Goal: Transaction & Acquisition: Purchase product/service

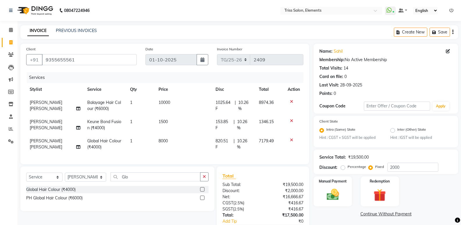
select select "service"
select select "39785"
click at [435, 34] on button "Save" at bounding box center [440, 32] width 20 height 9
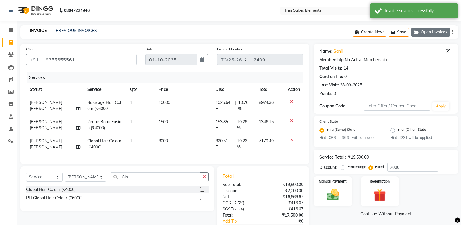
click at [440, 31] on button "Open Invoices" at bounding box center [431, 32] width 39 height 9
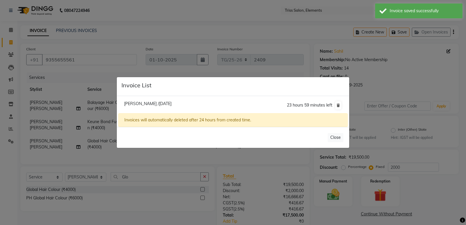
drag, startPoint x: 68, startPoint y: 29, endPoint x: 79, endPoint y: 33, distance: 12.3
click at [68, 29] on ngb-modal-window "Invoice List Sahil /01 October 2025 23 hours 59 minutes left Invoices will auto…" at bounding box center [233, 112] width 466 height 225
click at [79, 33] on ngb-modal-window "Invoice List Sahil /01 October 2025 23 hours 59 minutes left Invoices will auto…" at bounding box center [233, 112] width 466 height 225
click at [335, 141] on button "Close" at bounding box center [336, 137] width 16 height 9
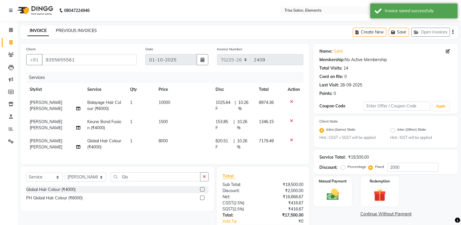
click at [71, 30] on link "PREVIOUS INVOICES" at bounding box center [76, 30] width 41 height 5
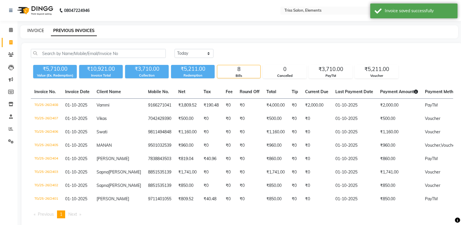
click at [37, 30] on link "INVOICE" at bounding box center [35, 30] width 17 height 5
select select "service"
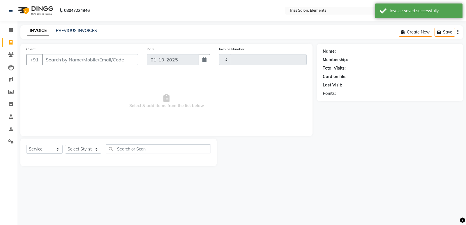
type input "2409"
select select "4303"
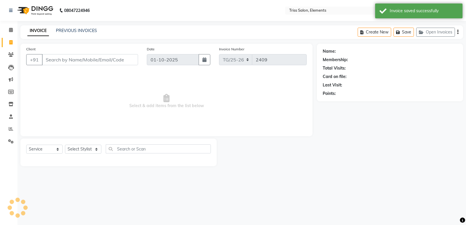
click at [79, 59] on input "Client" at bounding box center [90, 59] width 96 height 11
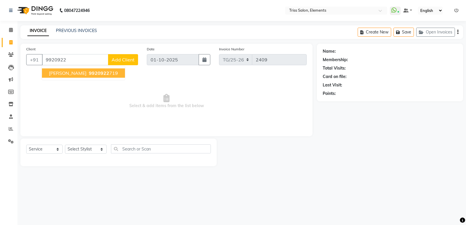
click at [71, 77] on button "Komal 9920922 719" at bounding box center [83, 72] width 83 height 9
type input "9920922719"
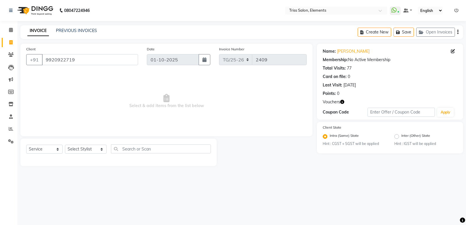
click at [343, 100] on icon "button" at bounding box center [342, 102] width 4 height 4
drag, startPoint x: 91, startPoint y: 55, endPoint x: 47, endPoint y: 63, distance: 44.1
click at [47, 63] on input "9920922719" at bounding box center [90, 59] width 96 height 11
click at [6, 53] on span at bounding box center [11, 55] width 10 height 7
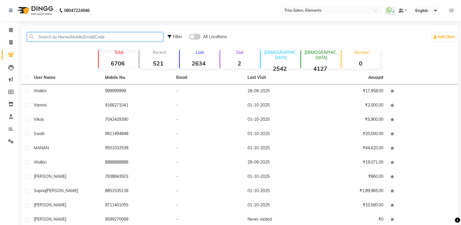
paste input "920922719"
click at [38, 36] on input "920922719" at bounding box center [95, 36] width 136 height 9
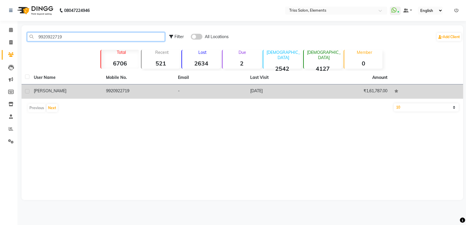
type input "9920922719"
click at [121, 95] on td "9920922719" at bounding box center [138, 91] width 72 height 14
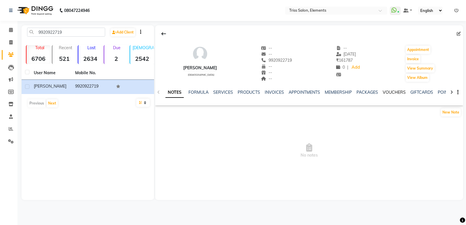
click at [388, 93] on link "VOUCHERS" at bounding box center [394, 92] width 23 height 5
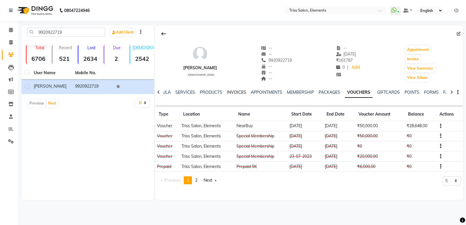
click at [237, 91] on link "INVOICES" at bounding box center [236, 92] width 19 height 5
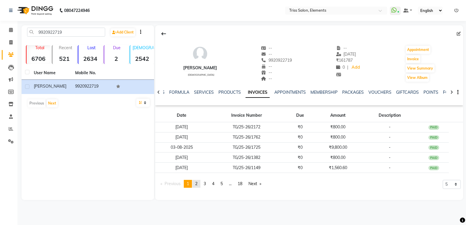
click at [197, 184] on span "2" at bounding box center [196, 183] width 2 height 5
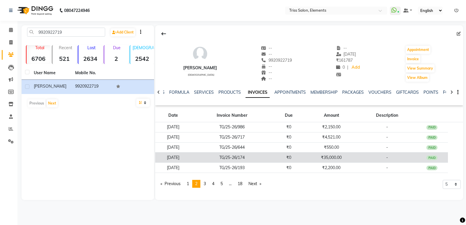
click at [290, 162] on td "₹0" at bounding box center [288, 158] width 32 height 10
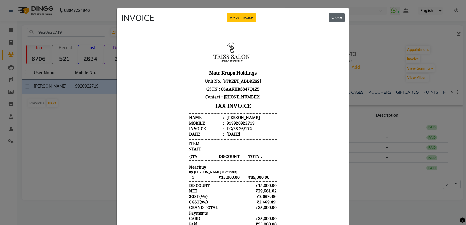
click at [341, 16] on button "Close" at bounding box center [337, 17] width 16 height 9
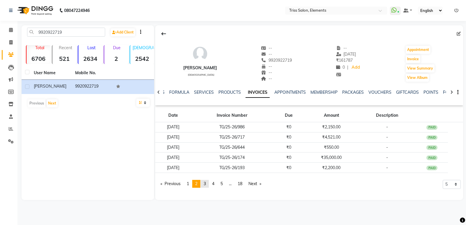
click at [205, 183] on span "3" at bounding box center [204, 183] width 2 height 5
click at [214, 183] on span "4" at bounding box center [213, 183] width 2 height 5
click at [220, 184] on link "page 5" at bounding box center [221, 184] width 8 height 8
click at [222, 184] on link "page 6" at bounding box center [222, 184] width 8 height 8
click at [225, 185] on link "page 7" at bounding box center [222, 184] width 8 height 8
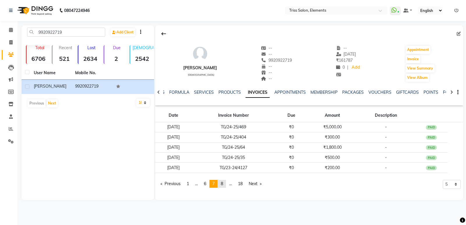
click at [223, 185] on span "8" at bounding box center [222, 183] width 2 height 5
click at [379, 94] on link "VOUCHERS" at bounding box center [379, 92] width 23 height 5
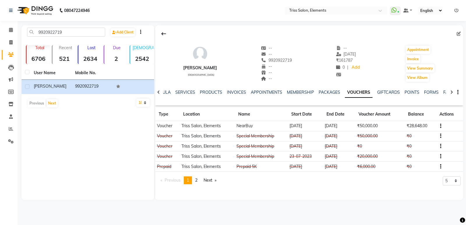
click at [52, 10] on img at bounding box center [35, 10] width 40 height 16
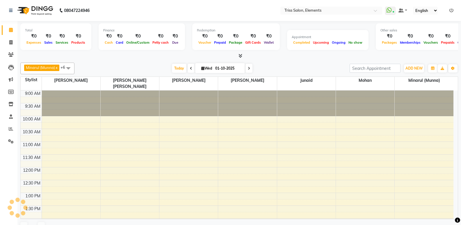
scroll to position [195, 0]
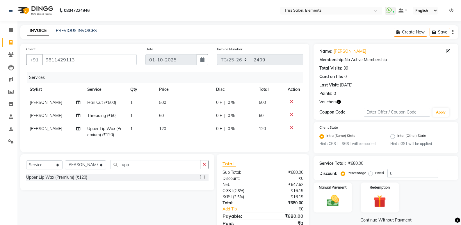
select select "service"
click at [106, 60] on input "9811429113" at bounding box center [89, 59] width 95 height 11
drag, startPoint x: 461, startPoint y: 75, endPoint x: 458, endPoint y: 137, distance: 61.2
click at [461, 153] on html "08047224946 Select Location × Triss Salon, Elements WhatsApp Status ✕ Status: C…" at bounding box center [230, 112] width 461 height 225
click at [371, 207] on img at bounding box center [380, 202] width 21 height 16
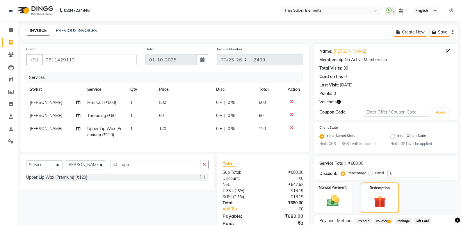
scroll to position [46, 0]
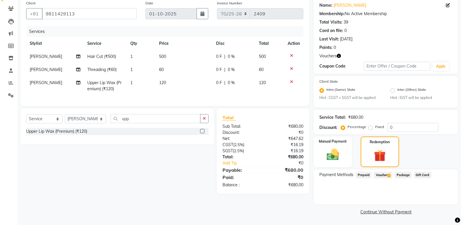
drag, startPoint x: 382, startPoint y: 171, endPoint x: 383, endPoint y: 174, distance: 2.9
click at [383, 174] on span "Voucher 1" at bounding box center [383, 175] width 19 height 7
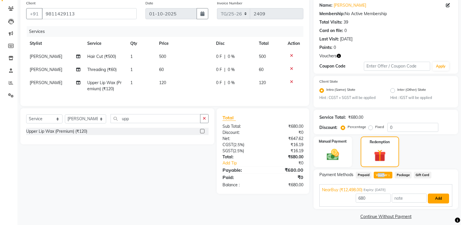
click at [442, 200] on button "Add" at bounding box center [438, 199] width 21 height 10
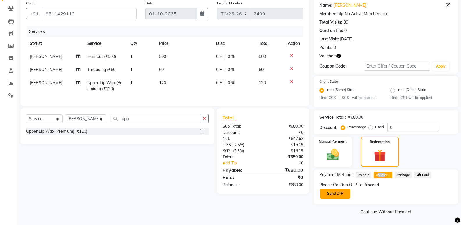
click at [343, 189] on button "Send OTP" at bounding box center [335, 194] width 31 height 10
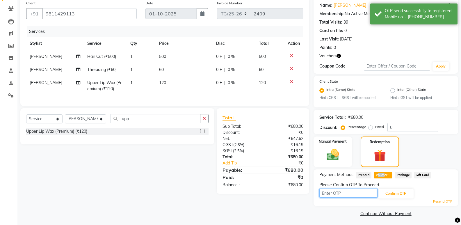
click at [343, 195] on input "text" at bounding box center [349, 193] width 58 height 9
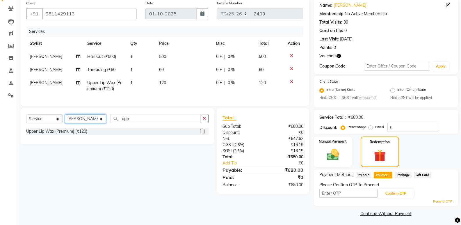
click at [84, 123] on select "Select Stylist [PERSON_NAME] Md. [PERSON_NAME] ([PERSON_NAME]) [PERSON_NAME] [P…" at bounding box center [85, 118] width 41 height 9
select select "20115"
click at [65, 119] on select "Select Stylist [PERSON_NAME] Md. [PERSON_NAME] ([PERSON_NAME]) [PERSON_NAME] [P…" at bounding box center [85, 118] width 41 height 9
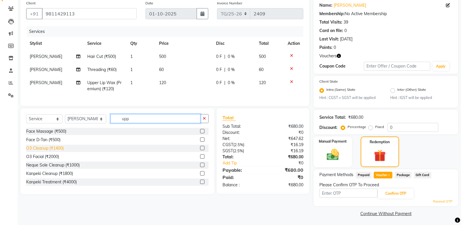
drag, startPoint x: 134, startPoint y: 123, endPoint x: 49, endPoint y: 151, distance: 89.9
click at [55, 148] on div "Select Service Product Membership Package Voucher Prepaid Gift Card Select Styl…" at bounding box center [117, 151] width 194 height 86
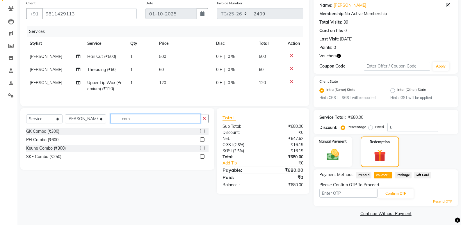
type input "com"
drag, startPoint x: 203, startPoint y: 134, endPoint x: 184, endPoint y: 118, distance: 25.1
click at [201, 133] on label at bounding box center [202, 131] width 4 height 4
click at [201, 133] on input "checkbox" at bounding box center [202, 132] width 4 height 4
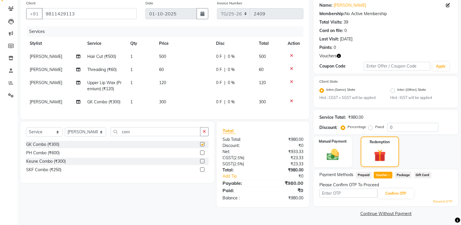
drag, startPoint x: 174, startPoint y: 96, endPoint x: 176, endPoint y: 110, distance: 14.1
click at [174, 99] on td "300" at bounding box center [184, 101] width 57 height 13
checkbox input "false"
select select "20115"
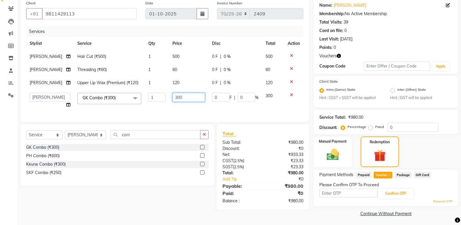
drag, startPoint x: 151, startPoint y: 113, endPoint x: 88, endPoint y: 157, distance: 76.7
click at [93, 154] on div "Client +91 9811429113 Date 01-10-2025 Invoice Number TG/25-26 2409 Services Sty…" at bounding box center [165, 108] width 298 height 220
type input "400"
click at [342, 192] on input "text" at bounding box center [349, 193] width 58 height 9
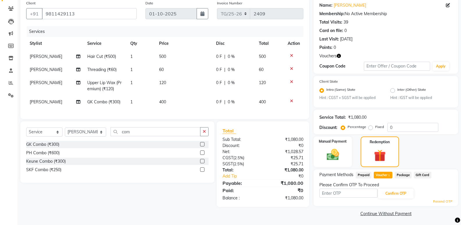
click at [447, 155] on div "Manual Payment Redemption" at bounding box center [385, 152] width 153 height 30
click at [365, 174] on span "Prepaid" at bounding box center [364, 175] width 16 height 7
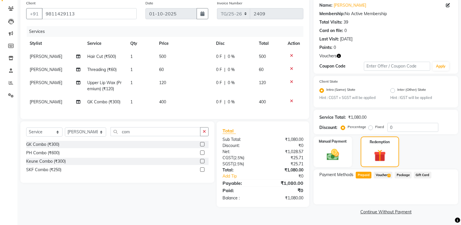
drag, startPoint x: 385, startPoint y: 174, endPoint x: 381, endPoint y: 174, distance: 4.4
click at [385, 174] on span "Voucher 1" at bounding box center [383, 175] width 19 height 7
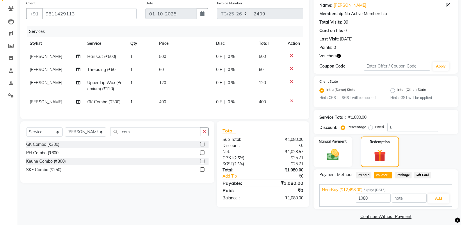
drag, startPoint x: 369, startPoint y: 174, endPoint x: 361, endPoint y: 190, distance: 18.1
click at [367, 177] on span "Prepaid" at bounding box center [364, 175] width 16 height 7
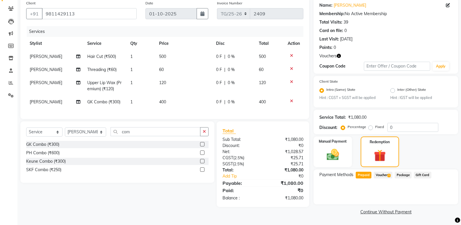
drag, startPoint x: 385, startPoint y: 176, endPoint x: 383, endPoint y: 181, distance: 6.1
click at [385, 176] on span "Voucher 1" at bounding box center [383, 175] width 19 height 7
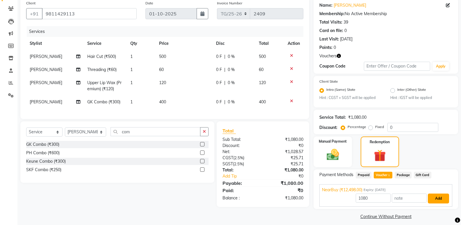
click at [440, 199] on button "Add" at bounding box center [438, 199] width 21 height 10
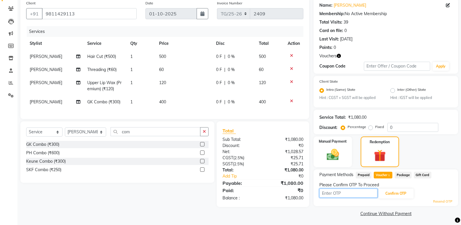
click at [347, 194] on input "text" at bounding box center [349, 193] width 58 height 9
type input "3012"
click at [394, 196] on button "Confirm OTP" at bounding box center [396, 194] width 36 height 10
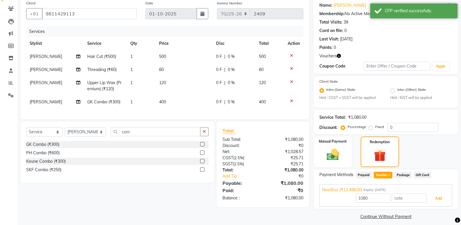
drag, startPoint x: 445, startPoint y: 197, endPoint x: 448, endPoint y: 197, distance: 3.8
click at [445, 197] on button "Add" at bounding box center [438, 199] width 21 height 10
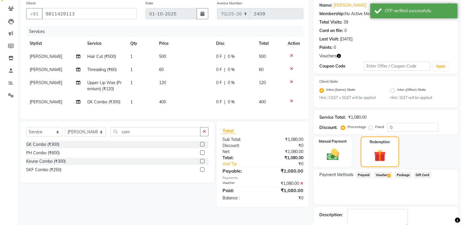
scroll to position [79, 0]
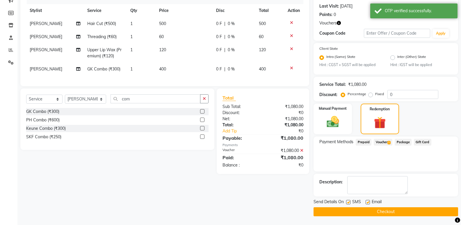
click at [414, 206] on div "Send Details On SMS Email Checkout" at bounding box center [386, 207] width 145 height 17
click at [413, 211] on button "Checkout" at bounding box center [386, 211] width 145 height 9
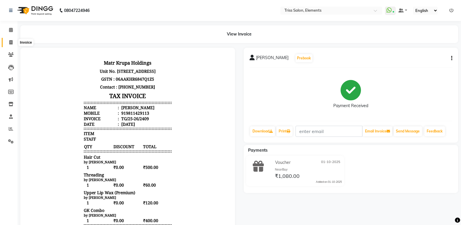
click at [9, 42] on span at bounding box center [11, 42] width 10 height 7
select select "service"
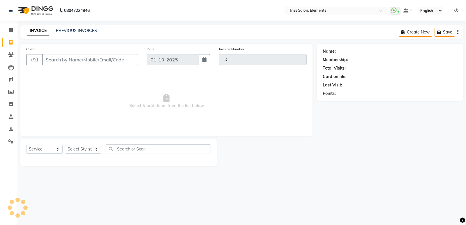
type input "2410"
select select "4303"
click at [41, 6] on img at bounding box center [35, 10] width 40 height 16
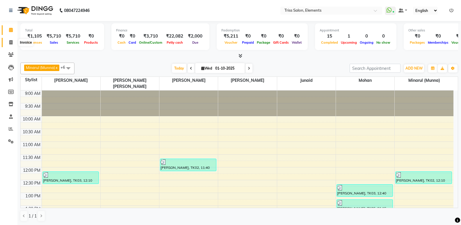
click at [12, 43] on icon at bounding box center [10, 42] width 3 height 4
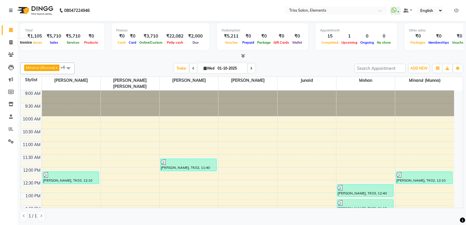
select select "service"
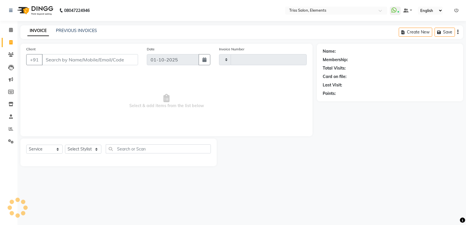
type input "2410"
select select "4303"
click at [435, 32] on button "Open Invoices" at bounding box center [435, 32] width 39 height 9
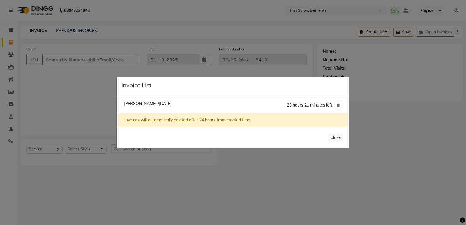
click at [135, 100] on li "[PERSON_NAME] /[DATE] 23 hours 21 minutes left" at bounding box center [232, 105] width 229 height 16
click at [133, 102] on span "[PERSON_NAME] /[DATE]" at bounding box center [147, 103] width 47 height 5
type input "9355655561"
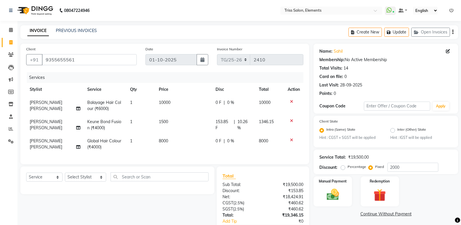
scroll to position [46, 0]
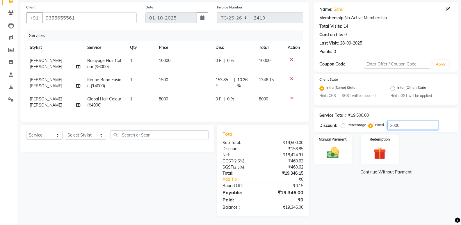
drag, startPoint x: 401, startPoint y: 123, endPoint x: 405, endPoint y: 139, distance: 17.0
click at [402, 124] on input "2000" at bounding box center [413, 125] width 51 height 9
click at [176, 73] on td "1500" at bounding box center [183, 82] width 57 height 19
select select "39785"
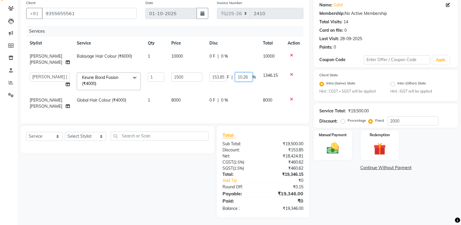
click at [244, 80] on input "10.26" at bounding box center [243, 76] width 17 height 9
drag, startPoint x: 247, startPoint y: 78, endPoint x: 224, endPoint y: 81, distance: 22.9
click at [224, 81] on div "153.85 F | 10.26 %" at bounding box center [233, 76] width 47 height 9
drag, startPoint x: 423, startPoint y: 114, endPoint x: 421, endPoint y: 118, distance: 5.4
click at [423, 114] on div "Service Total: ₹19,500.00" at bounding box center [386, 111] width 133 height 6
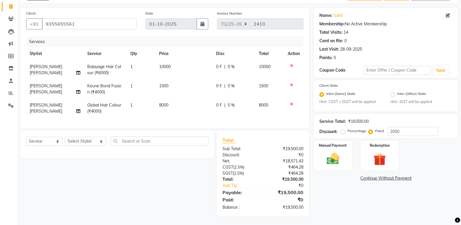
scroll to position [40, 0]
drag, startPoint x: 402, startPoint y: 124, endPoint x: 353, endPoint y: 134, distance: 49.7
click at [353, 134] on div "Name: [PERSON_NAME] Membership: No Active Membership Total Visits: 14 Card on f…" at bounding box center [388, 112] width 149 height 208
click at [337, 184] on div "Name: [PERSON_NAME] Membership: No Active Membership Total Visits: 14 Card on f…" at bounding box center [388, 112] width 149 height 208
click at [397, 127] on input "number" at bounding box center [413, 131] width 51 height 9
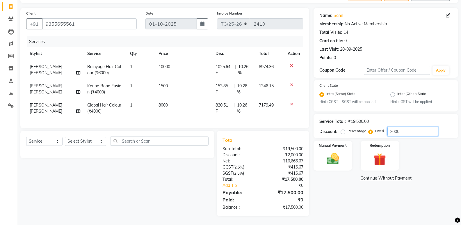
type input "2000"
click at [354, 195] on div "Name: [PERSON_NAME] Membership: No Active Membership Total Visits: 14 Card on f…" at bounding box center [388, 112] width 149 height 208
drag, startPoint x: 406, startPoint y: 128, endPoint x: 333, endPoint y: 143, distance: 74.3
click at [335, 142] on div "Name: [PERSON_NAME] Membership: No Active Membership Total Visits: 14 Card on f…" at bounding box center [388, 112] width 149 height 208
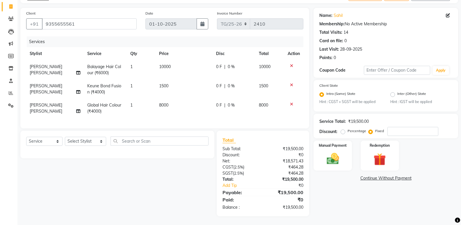
click at [220, 83] on span "0 F" at bounding box center [219, 86] width 6 height 6
select select "39785"
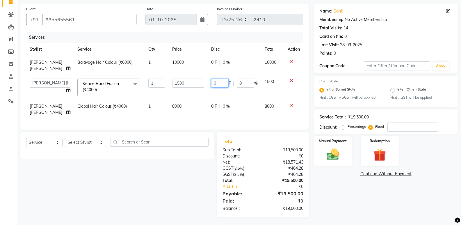
drag, startPoint x: 220, startPoint y: 82, endPoint x: 194, endPoint y: 85, distance: 26.3
click at [214, 82] on input "0" at bounding box center [219, 83] width 17 height 9
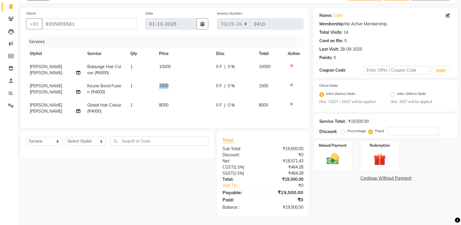
drag, startPoint x: 194, startPoint y: 85, endPoint x: 161, endPoint y: 88, distance: 32.8
click at [184, 83] on td "1500" at bounding box center [184, 88] width 57 height 19
select select "39785"
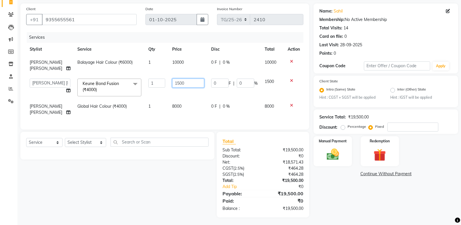
drag, startPoint x: 148, startPoint y: 92, endPoint x: 144, endPoint y: 96, distance: 5.2
click at [146, 94] on tr "[PERSON_NAME]. [PERSON_NAME] ([PERSON_NAME]) [PERSON_NAME] [PERSON_NAME] Priya …" at bounding box center [164, 87] width 277 height 25
type input "0"
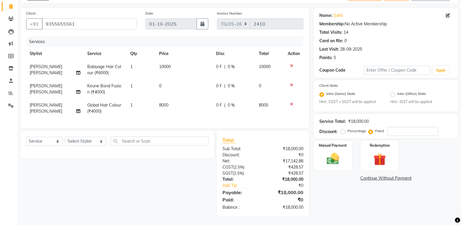
drag, startPoint x: 219, startPoint y: 89, endPoint x: 249, endPoint y: 105, distance: 33.6
click at [222, 95] on tbody "Pankaj [PERSON_NAME] Balayage Hair Colour (₹6000) 1 10000 0 F | 0 % 10000 Panka…" at bounding box center [164, 89] width 277 height 58
drag, startPoint x: 396, startPoint y: 116, endPoint x: 398, endPoint y: 124, distance: 8.3
click at [397, 123] on div "Service Total: ₹18,000.00 Discount: Percentage Fixed" at bounding box center [386, 126] width 133 height 20
click at [398, 128] on input "number" at bounding box center [413, 131] width 51 height 9
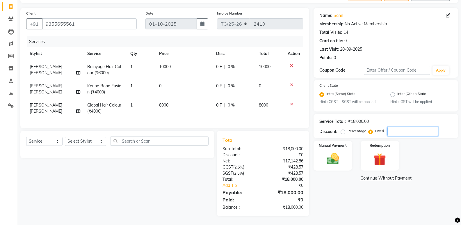
click at [397, 127] on input "number" at bounding box center [413, 131] width 51 height 9
type input "2000"
click at [351, 189] on div "Name: [PERSON_NAME] Membership: No Active Membership Total Visits: 14 Card on f…" at bounding box center [388, 112] width 149 height 208
click at [339, 156] on img at bounding box center [333, 159] width 21 height 15
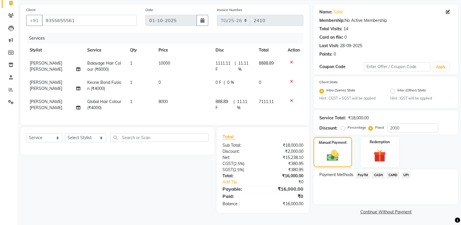
click at [374, 176] on span "CASH" at bounding box center [378, 175] width 13 height 7
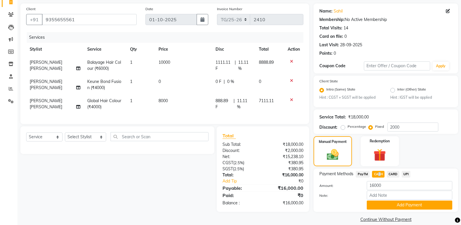
click at [378, 175] on span "CASH" at bounding box center [378, 174] width 13 height 7
click at [385, 208] on button "Add Payment" at bounding box center [410, 205] width 86 height 9
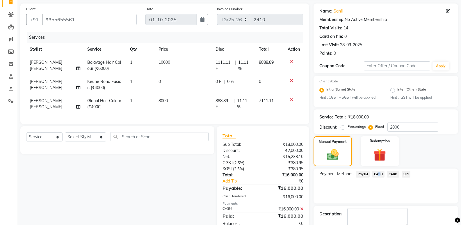
scroll to position [72, 0]
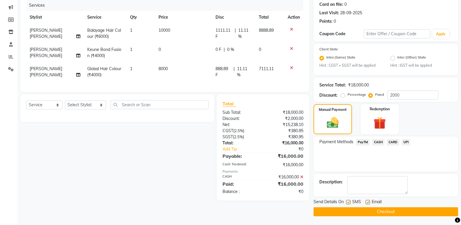
click at [373, 205] on span "Email" at bounding box center [377, 202] width 10 height 7
click at [374, 210] on button "Checkout" at bounding box center [386, 211] width 145 height 9
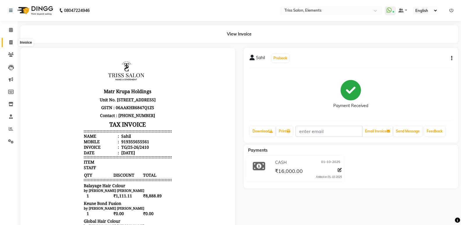
click at [10, 43] on icon at bounding box center [10, 42] width 3 height 4
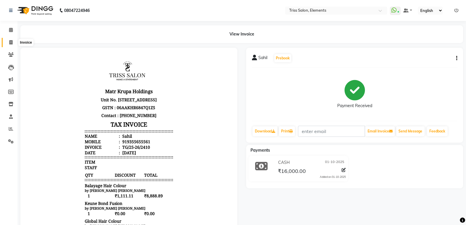
select select "service"
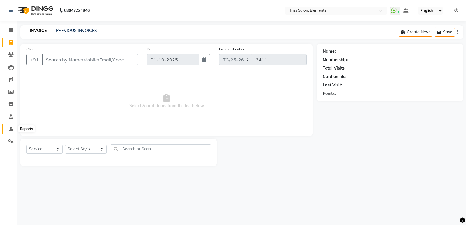
click at [11, 129] on icon at bounding box center [11, 129] width 4 height 4
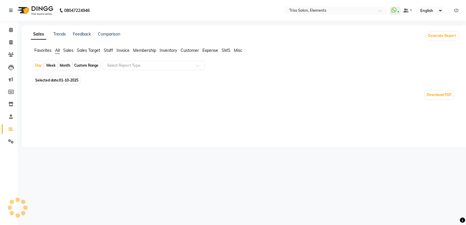
click at [109, 51] on span "Staff" at bounding box center [108, 50] width 9 height 5
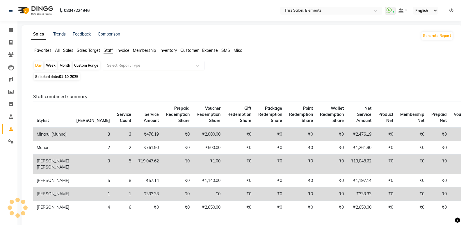
click at [143, 64] on input "text" at bounding box center [148, 66] width 84 height 6
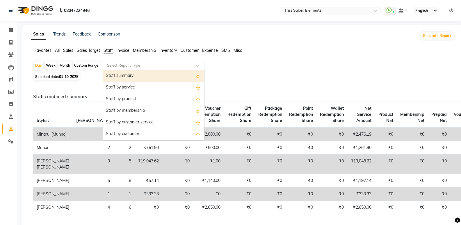
click at [140, 75] on div "Staff summary" at bounding box center [153, 76] width 101 height 12
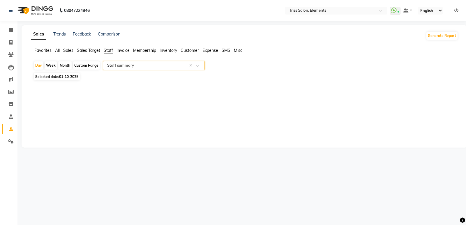
select select "full_report"
select select "csv"
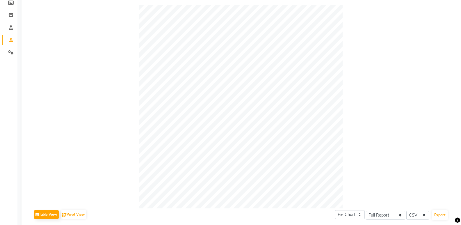
scroll to position [3, 0]
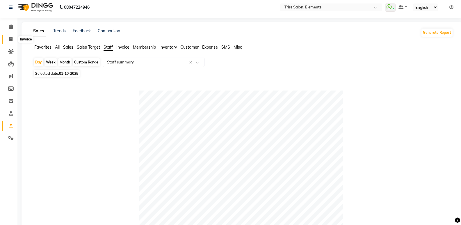
click at [9, 40] on icon at bounding box center [10, 39] width 3 height 4
select select "service"
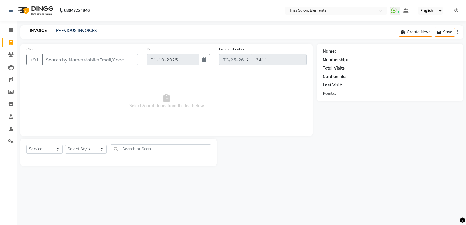
click at [38, 14] on img at bounding box center [35, 10] width 40 height 16
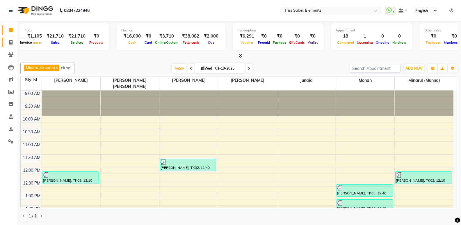
click at [8, 43] on span at bounding box center [11, 42] width 10 height 7
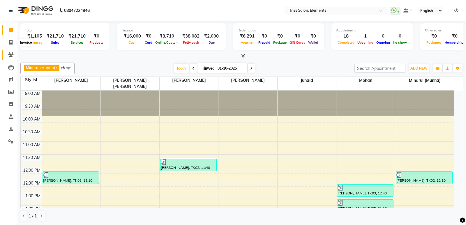
select select "service"
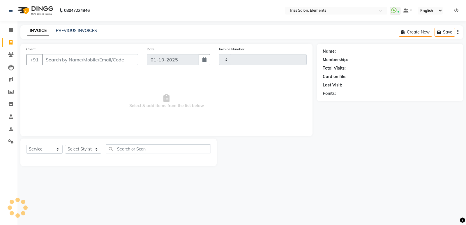
type input "2411"
select select "4303"
click at [84, 147] on select "Select Stylist" at bounding box center [83, 149] width 36 height 9
select select "83318"
click at [65, 145] on select "Select Stylist [PERSON_NAME] Md. [PERSON_NAME] ([PERSON_NAME]) [PERSON_NAME] [P…" at bounding box center [86, 149] width 42 height 9
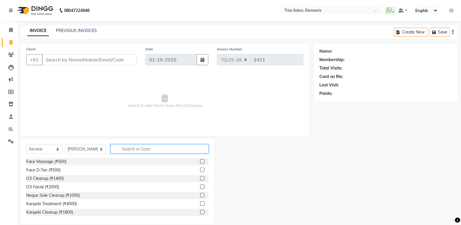
click at [141, 148] on input "text" at bounding box center [160, 148] width 98 height 9
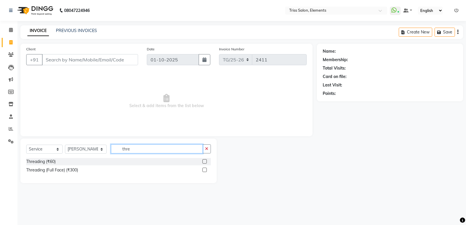
type input "thre"
drag, startPoint x: 205, startPoint y: 160, endPoint x: 190, endPoint y: 160, distance: 14.6
click at [204, 160] on label at bounding box center [204, 161] width 4 height 4
click at [204, 160] on input "checkbox" at bounding box center [204, 162] width 4 height 4
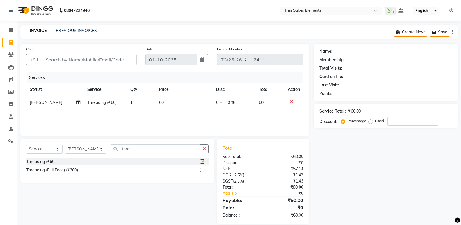
checkbox input "false"
drag, startPoint x: 292, startPoint y: 100, endPoint x: 212, endPoint y: 114, distance: 80.9
click at [286, 105] on td at bounding box center [293, 102] width 19 height 13
drag, startPoint x: 135, startPoint y: 144, endPoint x: 66, endPoint y: 168, distance: 73.3
click at [77, 164] on div "Select Service Product Membership Package Voucher Prepaid Gift Card Select Styl…" at bounding box center [117, 161] width 194 height 45
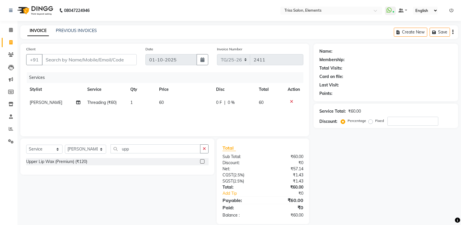
drag, startPoint x: 202, startPoint y: 160, endPoint x: 189, endPoint y: 161, distance: 12.5
click at [198, 162] on div "Upper Lip Wax (Premium) (₹120)" at bounding box center [117, 161] width 183 height 7
drag, startPoint x: 134, startPoint y: 148, endPoint x: 113, endPoint y: 147, distance: 20.7
click at [116, 147] on input "upp" at bounding box center [156, 148] width 90 height 9
type input "chin"
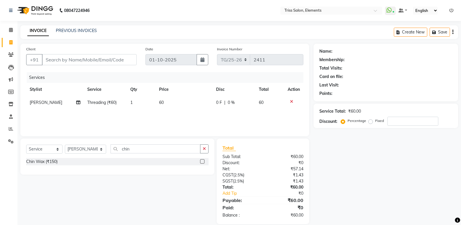
drag, startPoint x: 203, startPoint y: 162, endPoint x: 169, endPoint y: 162, distance: 34.4
click at [201, 162] on label at bounding box center [202, 161] width 4 height 4
click at [201, 162] on input "checkbox" at bounding box center [202, 162] width 4 height 4
checkbox input "false"
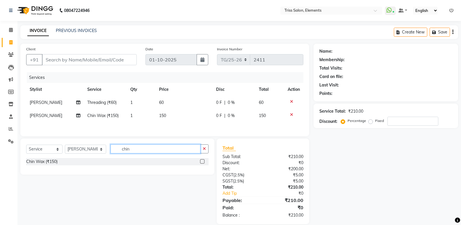
drag, startPoint x: 134, startPoint y: 144, endPoint x: 116, endPoint y: 142, distance: 18.5
click at [119, 143] on div "Select Service Product Membership Package Voucher Prepaid Gift Card Select Styl…" at bounding box center [117, 157] width 194 height 36
type input "c"
type input "upper"
click at [202, 162] on label at bounding box center [202, 161] width 4 height 4
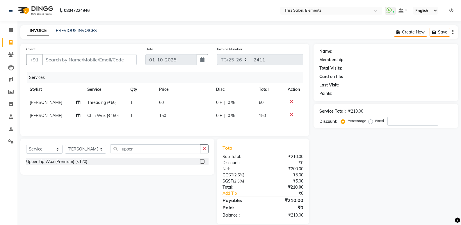
click at [202, 162] on input "checkbox" at bounding box center [202, 162] width 4 height 4
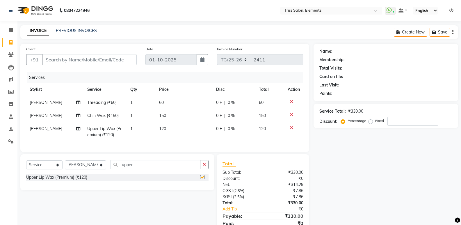
checkbox input "false"
drag, startPoint x: 291, startPoint y: 100, endPoint x: 245, endPoint y: 93, distance: 46.2
click at [290, 101] on div at bounding box center [294, 102] width 12 height 4
drag, startPoint x: 293, startPoint y: 101, endPoint x: 287, endPoint y: 99, distance: 6.0
click at [291, 101] on icon at bounding box center [291, 102] width 3 height 4
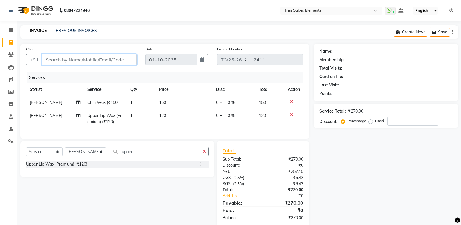
click at [117, 64] on input "Client" at bounding box center [89, 59] width 95 height 11
type input "8"
type input "0"
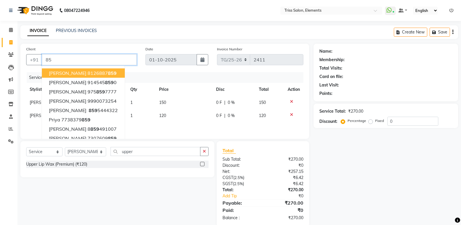
type input "8"
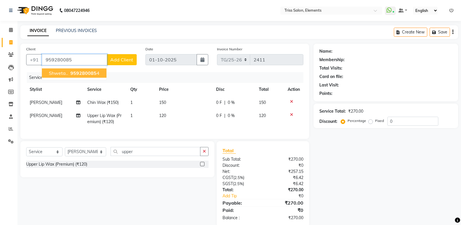
click at [84, 72] on span "959280085" at bounding box center [83, 73] width 26 height 6
type input "9592800854"
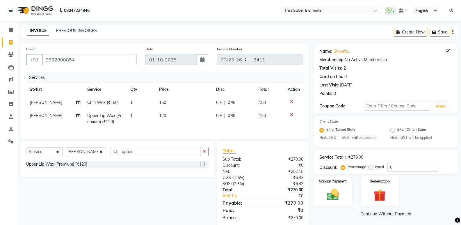
scroll to position [15, 0]
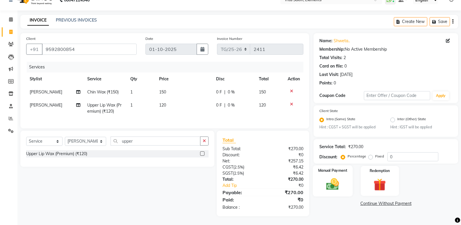
drag, startPoint x: 338, startPoint y: 168, endPoint x: 339, endPoint y: 171, distance: 3.3
click at [338, 171] on div "Manual Payment" at bounding box center [333, 180] width 40 height 31
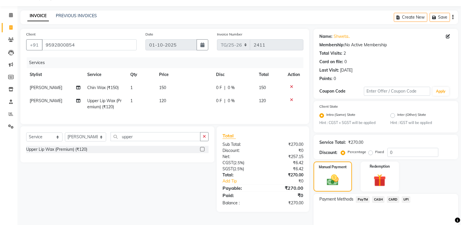
click at [379, 199] on span "CASH" at bounding box center [378, 199] width 13 height 7
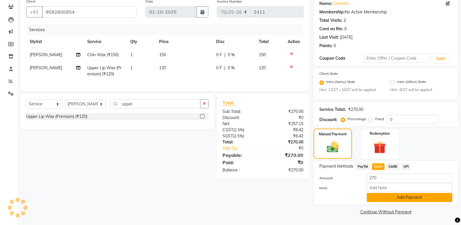
click at [393, 197] on button "Add Payment" at bounding box center [410, 197] width 86 height 9
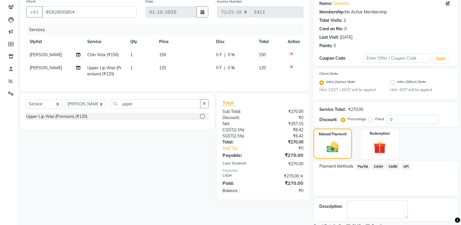
scroll to position [72, 0]
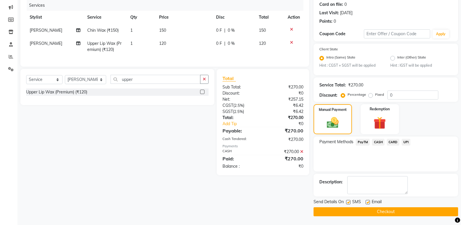
click at [303, 154] on icon at bounding box center [301, 152] width 3 height 4
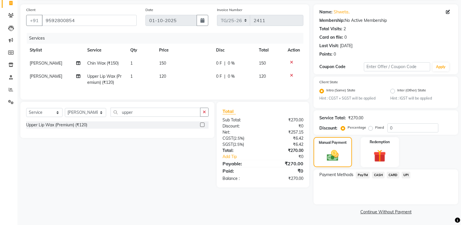
click at [362, 175] on span "PayTM" at bounding box center [363, 175] width 14 height 7
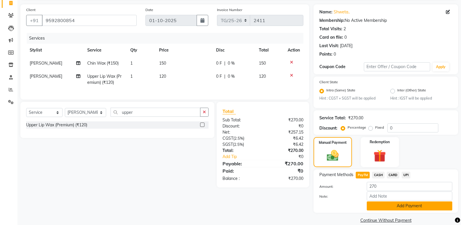
scroll to position [48, 0]
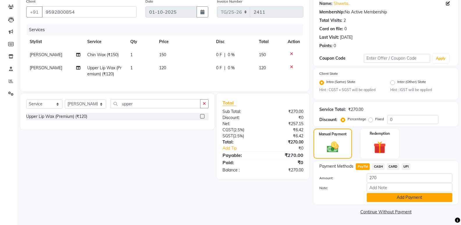
click at [403, 198] on button "Add Payment" at bounding box center [410, 197] width 86 height 9
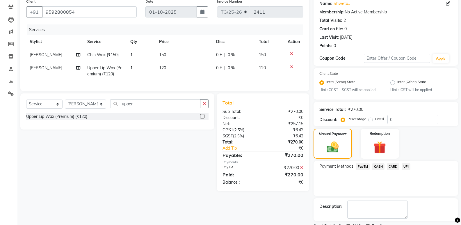
scroll to position [72, 0]
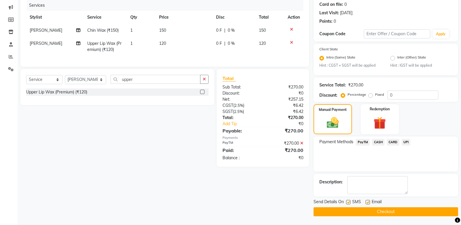
click at [422, 215] on button "Checkout" at bounding box center [386, 211] width 145 height 9
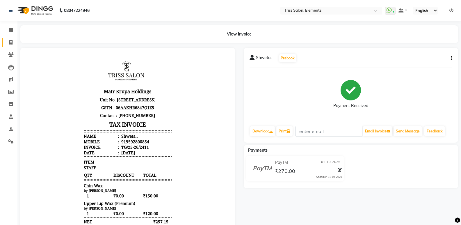
click at [5, 43] on link "Invoice" at bounding box center [9, 43] width 14 height 10
select select "service"
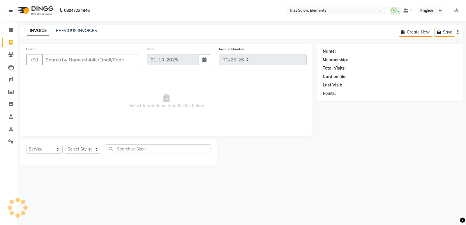
select select "4303"
type input "2412"
click at [38, 9] on img at bounding box center [35, 10] width 40 height 16
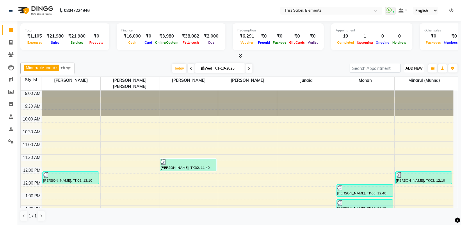
click at [411, 66] on span "ADD NEW" at bounding box center [414, 68] width 17 height 4
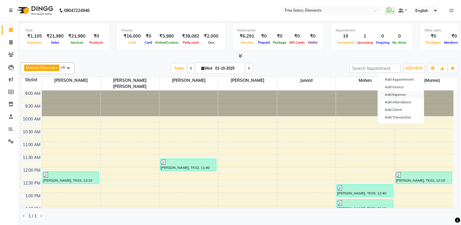
click at [399, 93] on link "Add Expense" at bounding box center [401, 95] width 46 height 8
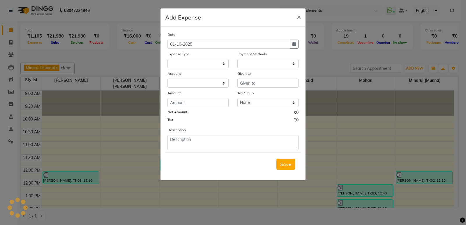
select select
select select "1"
select select "2499"
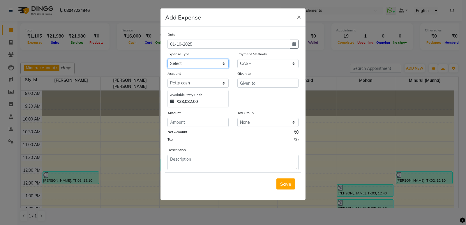
click at [176, 63] on select "Select Bank Deposit Cash Handover CLIENT TIP TO STAFF Client Welfare Conveyance…" at bounding box center [197, 63] width 61 height 9
select select "1095"
click at [167, 59] on select "Select Bank Deposit Cash Handover CLIENT TIP TO STAFF Client Welfare Conveyance…" at bounding box center [197, 63] width 61 height 9
click at [192, 123] on input "number" at bounding box center [197, 122] width 61 height 9
type input "650"
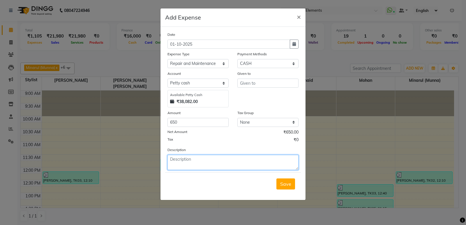
click at [186, 160] on textarea at bounding box center [232, 162] width 131 height 15
type textarea "Door Mats"
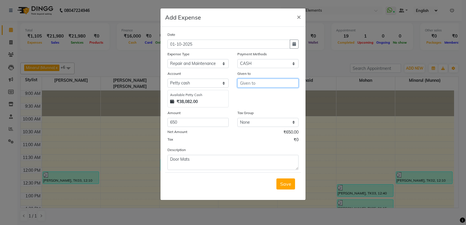
click at [266, 82] on input "text" at bounding box center [267, 83] width 61 height 9
click at [257, 91] on button "[PERSON_NAME] ( Cou nter)" at bounding box center [274, 95] width 73 height 9
type input "[PERSON_NAME] (Counter)"
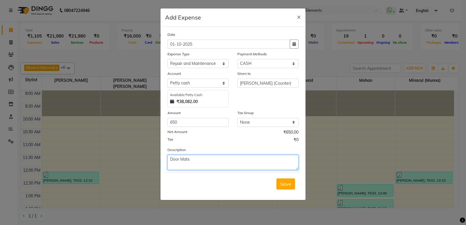
click at [206, 165] on textarea "Door Mats" at bounding box center [232, 162] width 131 height 15
type textarea "Door [PERSON_NAME]"
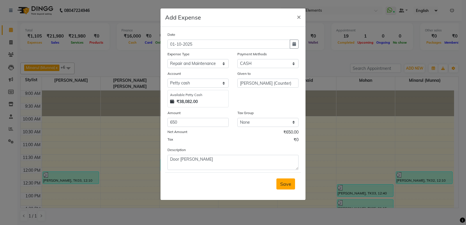
click at [284, 181] on span "Save" at bounding box center [285, 184] width 11 height 6
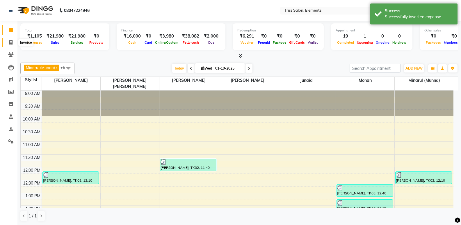
click at [9, 43] on span at bounding box center [11, 42] width 10 height 7
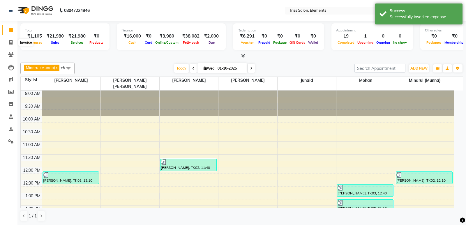
select select "service"
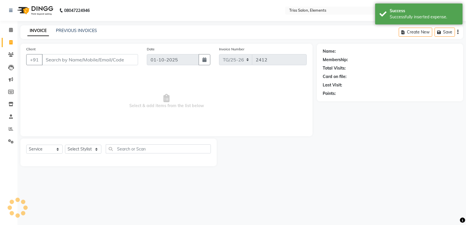
click at [39, 12] on img at bounding box center [35, 10] width 40 height 16
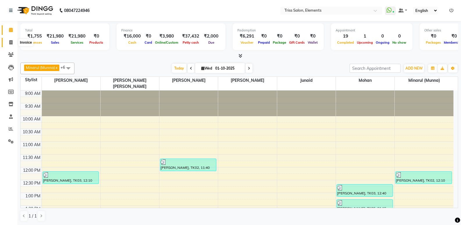
click at [12, 42] on icon at bounding box center [10, 42] width 3 height 4
select select "service"
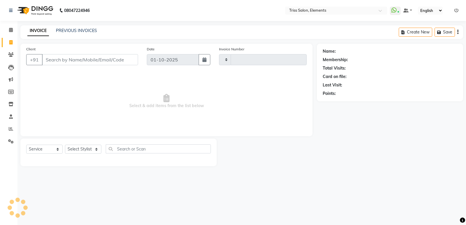
type input "2412"
select select "4303"
click at [8, 53] on span at bounding box center [11, 55] width 10 height 7
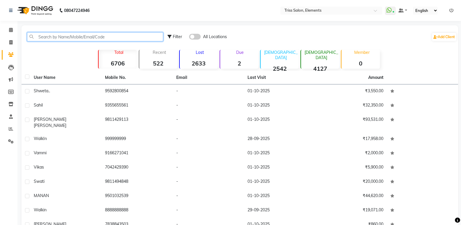
click at [56, 38] on input "text" at bounding box center [95, 36] width 136 height 9
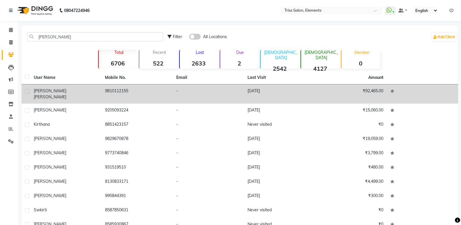
click at [127, 91] on td "9810112155" at bounding box center [137, 93] width 71 height 19
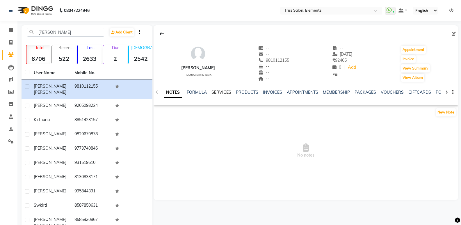
click at [223, 92] on link "SERVICES" at bounding box center [222, 92] width 20 height 5
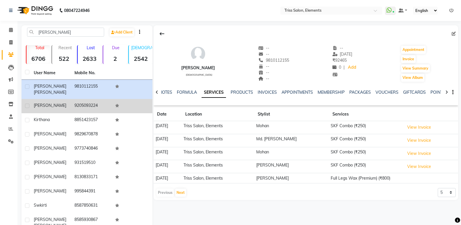
click at [86, 104] on td "9205093224" at bounding box center [91, 106] width 41 height 14
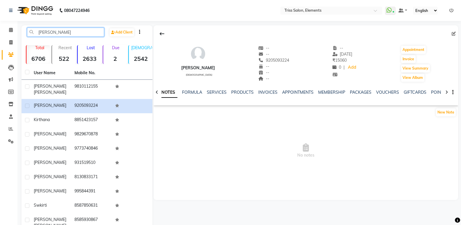
click at [65, 32] on input "[PERSON_NAME]" at bounding box center [65, 32] width 77 height 9
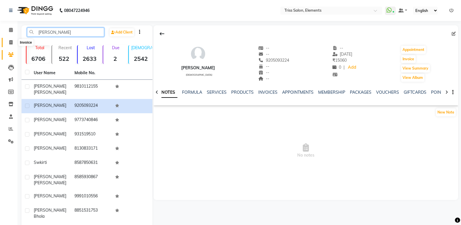
type input "[PERSON_NAME]"
click at [11, 45] on span at bounding box center [11, 42] width 10 height 7
select select "service"
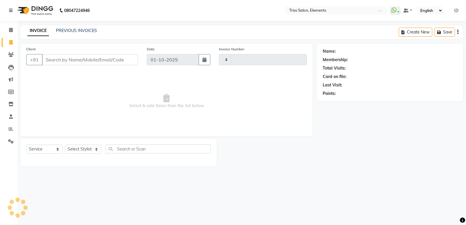
type input "2412"
select select "4303"
click at [80, 59] on input "Client" at bounding box center [90, 59] width 96 height 11
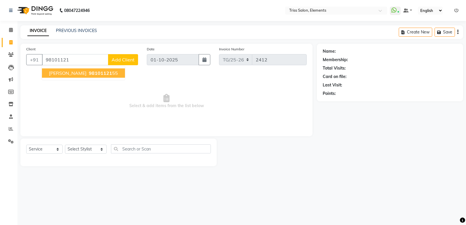
click at [89, 74] on span "98101121" at bounding box center [100, 73] width 23 height 6
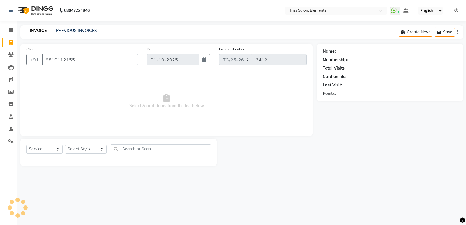
type input "9810112155"
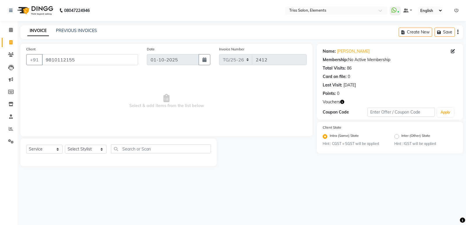
click at [343, 103] on icon "button" at bounding box center [342, 102] width 4 height 4
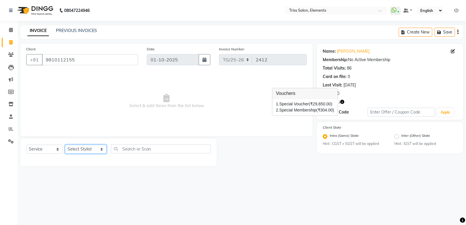
click at [83, 151] on select "Select Stylist Ankit ([PERSON_NAME]) [PERSON_NAME] ([PERSON_NAME]) [PERSON_NAME…" at bounding box center [86, 149] width 42 height 9
select select "90319"
click at [65, 145] on select "Select Stylist Ankit ([PERSON_NAME]) [PERSON_NAME] ([PERSON_NAME]) [PERSON_NAME…" at bounding box center [86, 149] width 42 height 9
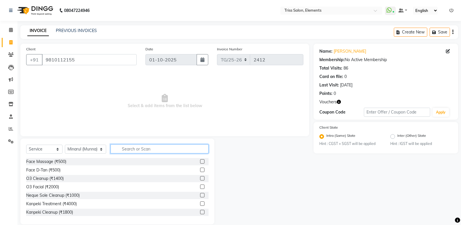
click at [139, 148] on input "text" at bounding box center [160, 148] width 98 height 9
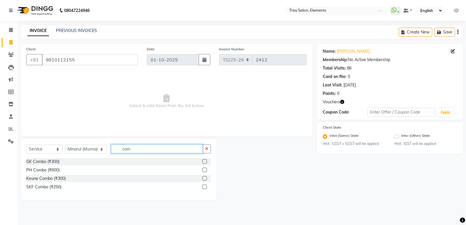
type input "com"
drag, startPoint x: 205, startPoint y: 186, endPoint x: 194, endPoint y: 172, distance: 17.6
click at [204, 186] on label at bounding box center [204, 187] width 4 height 4
click at [204, 186] on input "checkbox" at bounding box center [204, 187] width 4 height 4
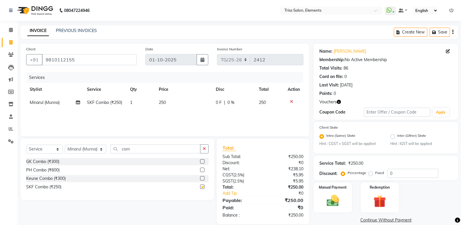
checkbox input "false"
click at [170, 102] on td "250" at bounding box center [183, 102] width 57 height 13
select select "90319"
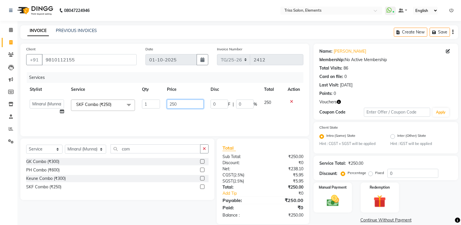
drag, startPoint x: 86, startPoint y: 131, endPoint x: 60, endPoint y: 135, distance: 25.8
click at [64, 134] on div "Client [PHONE_NUMBER] Date [DATE] Invoice Number TG/25-26 2412 Services Stylist…" at bounding box center [164, 90] width 289 height 93
type input "350"
click at [385, 203] on img at bounding box center [380, 202] width 21 height 16
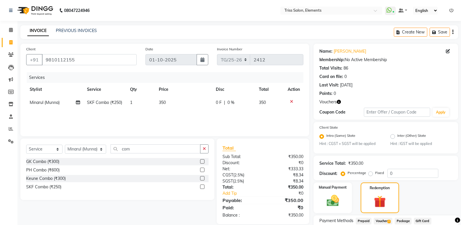
scroll to position [46, 0]
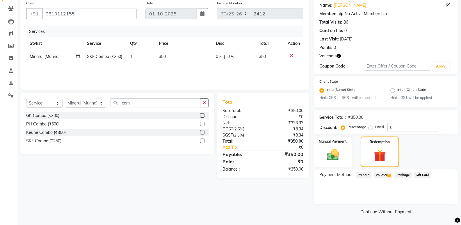
click at [379, 176] on span "Voucher 2" at bounding box center [383, 175] width 19 height 7
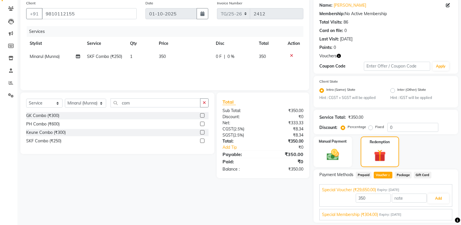
click at [417, 214] on div "Special Membership (₹304.00) Expiry: [DATE]" at bounding box center [386, 215] width 128 height 6
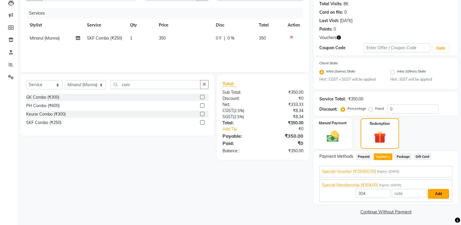
click at [440, 195] on button "Add" at bounding box center [438, 194] width 21 height 10
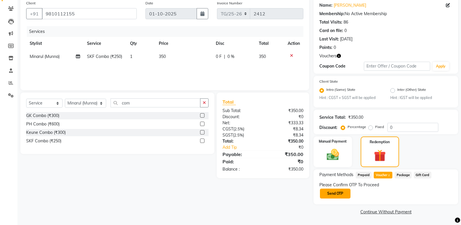
click at [338, 192] on button "Send OTP" at bounding box center [335, 194] width 31 height 10
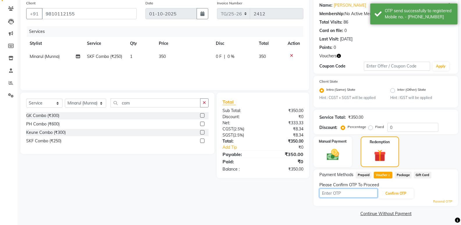
click at [338, 192] on input "text" at bounding box center [349, 193] width 58 height 9
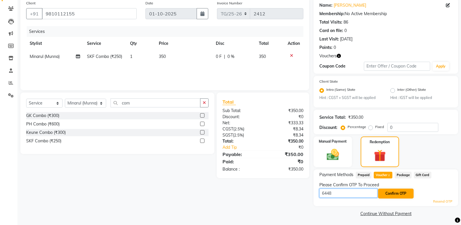
type input "6448"
click at [395, 195] on button "Confirm OTP" at bounding box center [396, 194] width 36 height 10
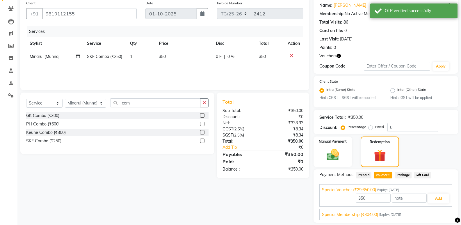
scroll to position [64, 0]
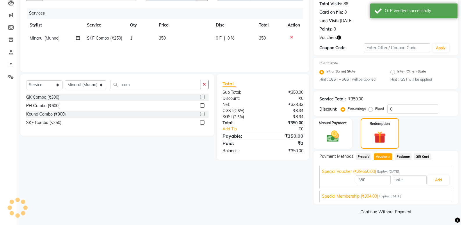
click at [433, 196] on div "Special Membership (₹304.00) Expiry: [DATE]" at bounding box center [386, 196] width 128 height 6
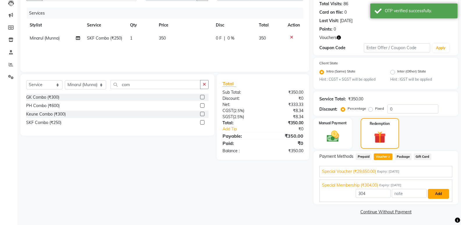
click at [440, 193] on button "Add" at bounding box center [438, 194] width 21 height 10
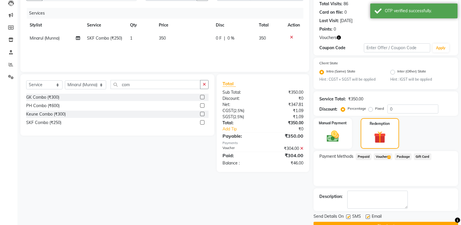
click at [385, 154] on span "Voucher 2" at bounding box center [383, 156] width 19 height 7
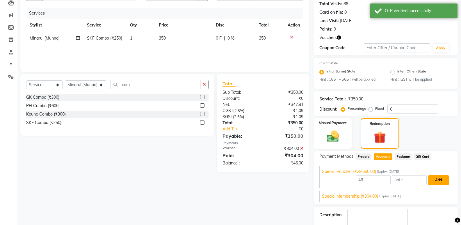
click at [437, 177] on button "Add" at bounding box center [438, 180] width 21 height 10
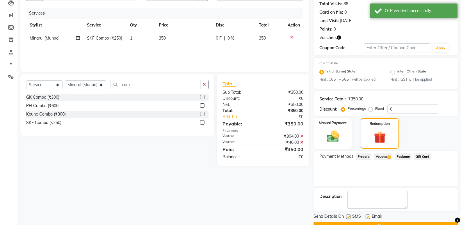
scroll to position [79, 0]
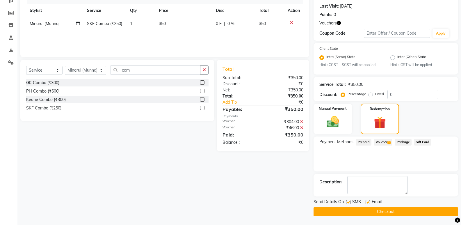
click at [371, 210] on button "Checkout" at bounding box center [386, 211] width 145 height 9
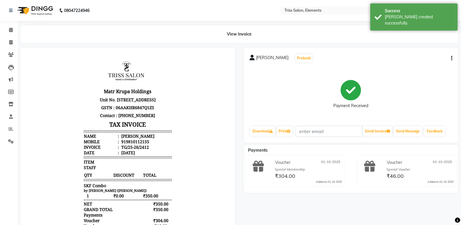
click at [383, 199] on div "[PERSON_NAME] Prebook Payment Received Download Print Email Invoice Send Messag…" at bounding box center [352, 170] width 224 height 244
click at [410, 88] on div "Payment Received" at bounding box center [351, 94] width 203 height 44
drag, startPoint x: 461, startPoint y: 72, endPoint x: 465, endPoint y: 109, distance: 37.6
click at [461, 109] on html "08047224946 Select Location × Triss Salon, Elements WhatsApp Status ✕ Status: C…" at bounding box center [230, 112] width 461 height 225
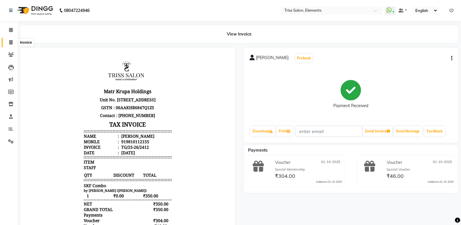
click at [9, 42] on icon at bounding box center [10, 42] width 3 height 4
select select "service"
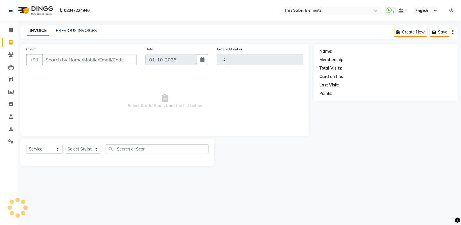
type input "2413"
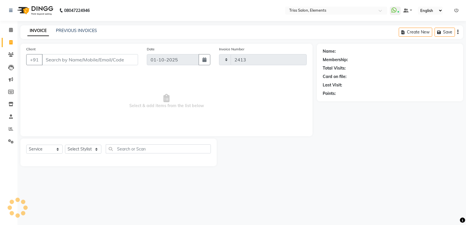
select select "4303"
click at [43, 12] on img at bounding box center [35, 10] width 40 height 16
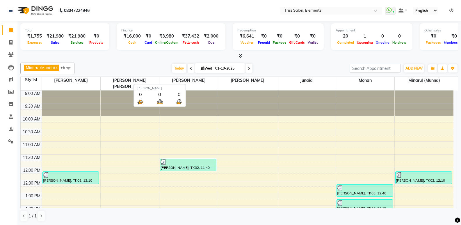
click at [195, 82] on span "[PERSON_NAME]" at bounding box center [189, 80] width 59 height 7
click at [248, 68] on icon at bounding box center [249, 68] width 2 height 3
type input "02-10-2025"
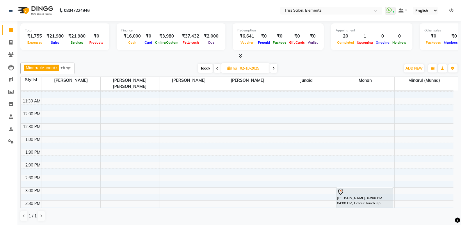
scroll to position [65, 0]
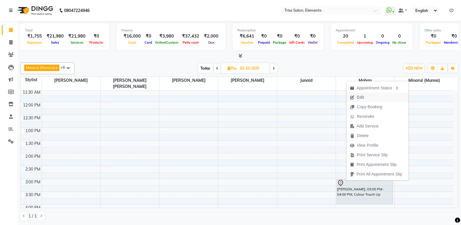
click at [364, 95] on span "Edit" at bounding box center [360, 97] width 7 height 6
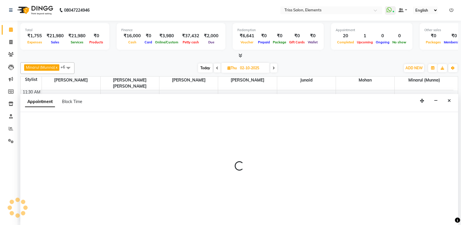
scroll to position [0, 0]
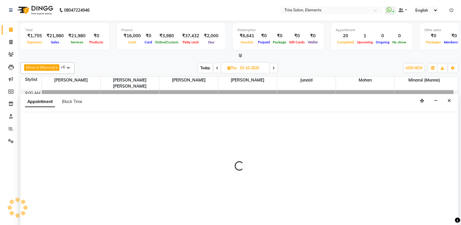
select select "900"
select select "tentative"
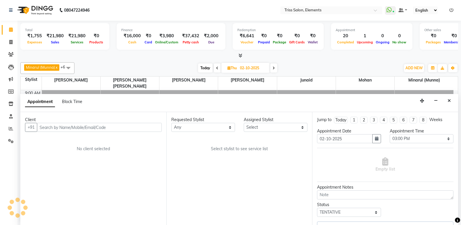
scroll to position [209, 0]
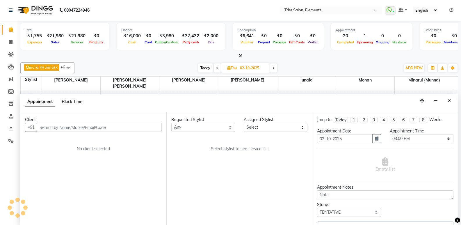
select select "87278"
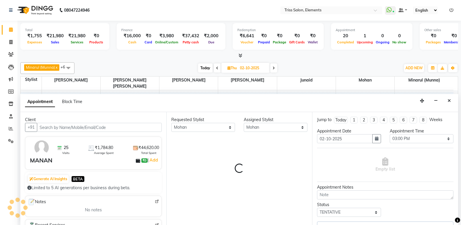
select select "1300"
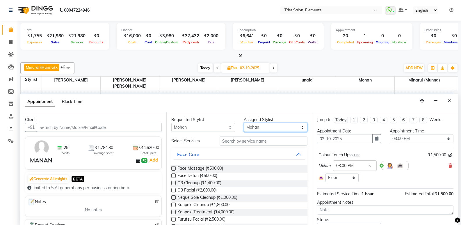
click at [252, 129] on select "Select Ankit ([PERSON_NAME]) [PERSON_NAME] ([PERSON_NAME]) [PERSON_NAME] [PERSO…" at bounding box center [276, 127] width 64 height 9
click at [393, 189] on div "Estimated Service Time: 1 hour Estimated Total: ₹1,500.00" at bounding box center [385, 193] width 137 height 8
click at [328, 166] on span "Mohan" at bounding box center [325, 166] width 12 height 6
click at [449, 165] on icon at bounding box center [450, 166] width 3 height 4
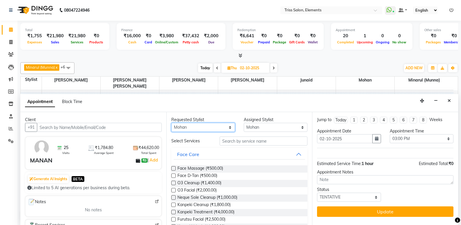
click at [203, 126] on select "Any Ankit ([PERSON_NAME]) [PERSON_NAME] ([PERSON_NAME]) [PERSON_NAME] [PERSON_N…" at bounding box center [203, 127] width 64 height 9
select select "39785"
click at [171, 123] on select "Any Ankit ([PERSON_NAME]) [PERSON_NAME] ([PERSON_NAME]) [PERSON_NAME] [PERSON_N…" at bounding box center [203, 127] width 64 height 9
select select "39785"
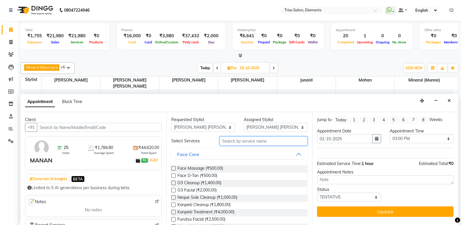
click at [253, 140] on input "text" at bounding box center [264, 141] width 88 height 9
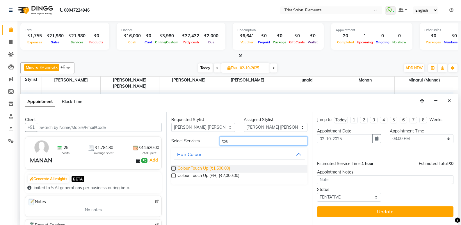
type input "tou"
click at [206, 169] on span "Colour Touch Up (₹1,500.00)" at bounding box center [204, 168] width 53 height 7
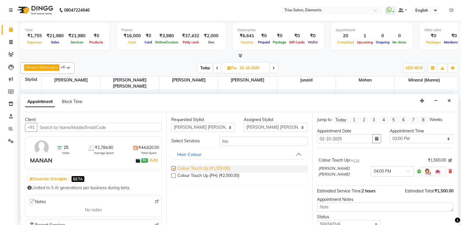
checkbox input "false"
click at [407, 170] on span at bounding box center [410, 173] width 7 height 6
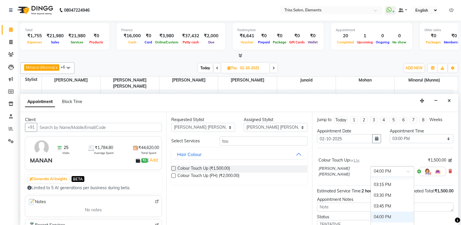
scroll to position [212, 0]
click at [382, 185] on div "03:00 PM" at bounding box center [392, 185] width 43 height 11
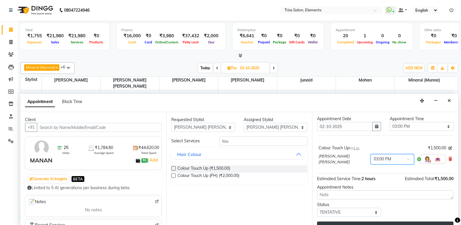
scroll to position [23, 0]
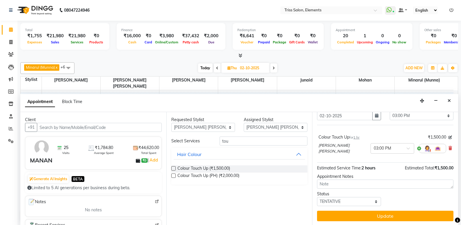
click at [364, 215] on button "Update" at bounding box center [385, 216] width 137 height 10
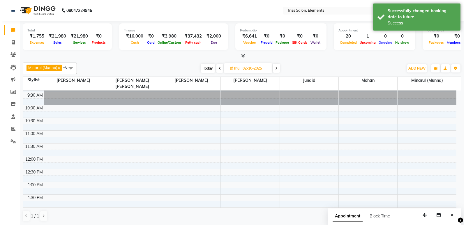
scroll to position [0, 0]
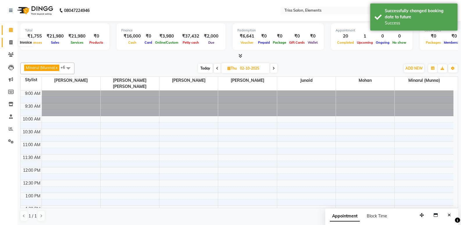
click at [10, 45] on span at bounding box center [11, 42] width 10 height 7
select select "service"
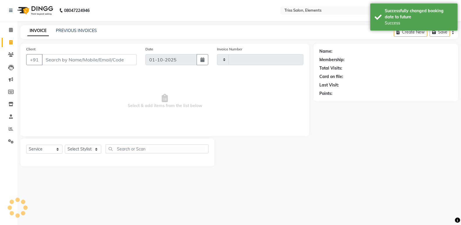
type input "2413"
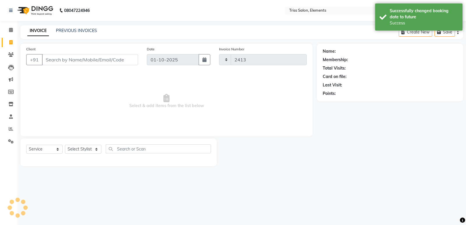
select select "4303"
click at [47, 8] on img at bounding box center [35, 10] width 40 height 16
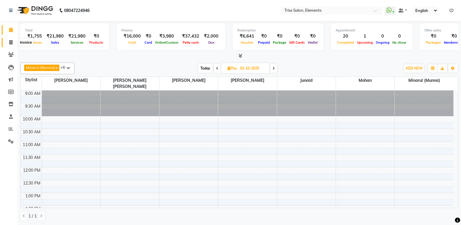
click at [9, 41] on icon at bounding box center [10, 42] width 3 height 4
select select "service"
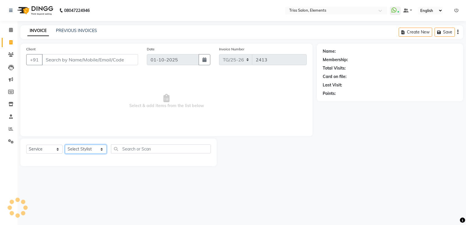
click at [81, 147] on select "Select Stylist Ankit ([PERSON_NAME]) [PERSON_NAME] ([PERSON_NAME]) [PERSON_NAME…" at bounding box center [86, 149] width 42 height 9
select select "39785"
click at [65, 145] on select "Select Stylist Ankit ([PERSON_NAME]) [PERSON_NAME] ([PERSON_NAME]) [PERSON_NAME…" at bounding box center [86, 149] width 42 height 9
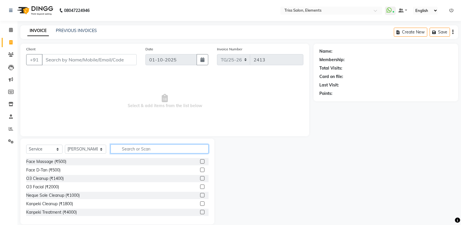
click at [135, 149] on input "text" at bounding box center [160, 148] width 98 height 9
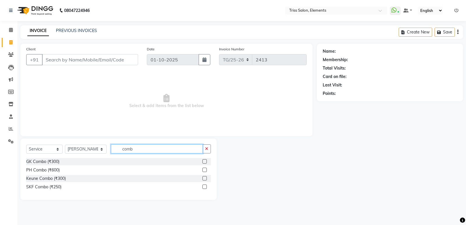
type input "comb"
click at [203, 170] on label at bounding box center [204, 170] width 4 height 4
click at [203, 170] on input "checkbox" at bounding box center [204, 170] width 4 height 4
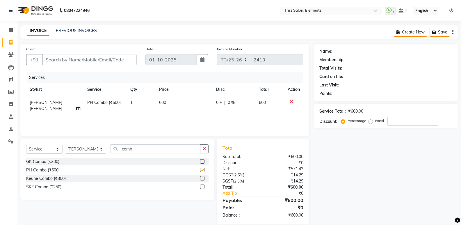
checkbox input "false"
click at [118, 61] on input "Client" at bounding box center [89, 59] width 95 height 11
type input "9"
type input "0"
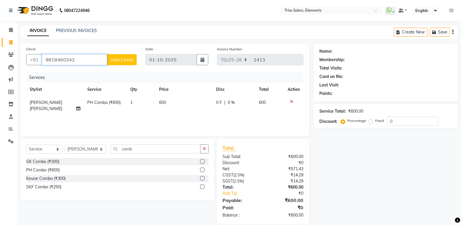
type input "9818460342"
click at [122, 62] on span "Add Client" at bounding box center [121, 60] width 23 height 6
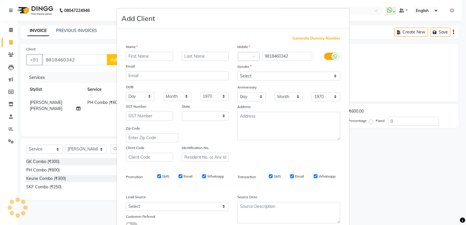
select select "13"
type input "Neha"
click at [215, 55] on input "text" at bounding box center [205, 56] width 47 height 9
type input "Visitor"
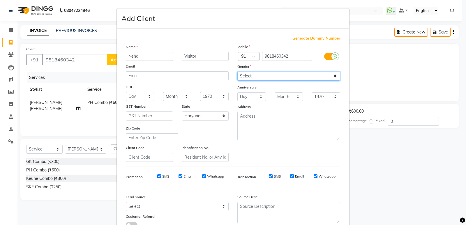
drag, startPoint x: 257, startPoint y: 76, endPoint x: 255, endPoint y: 80, distance: 4.2
click at [256, 78] on select "Select [DEMOGRAPHIC_DATA] [DEMOGRAPHIC_DATA] Other Prefer Not To Say" at bounding box center [288, 76] width 103 height 9
select select "[DEMOGRAPHIC_DATA]"
click at [237, 72] on select "Select [DEMOGRAPHIC_DATA] [DEMOGRAPHIC_DATA] Other Prefer Not To Say" at bounding box center [288, 76] width 103 height 9
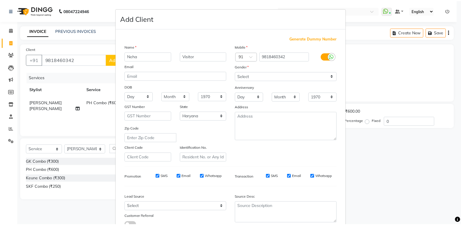
scroll to position [44, 0]
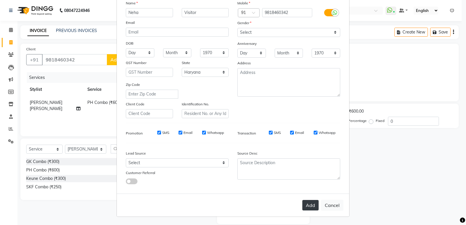
click at [314, 206] on button "Add" at bounding box center [310, 205] width 16 height 10
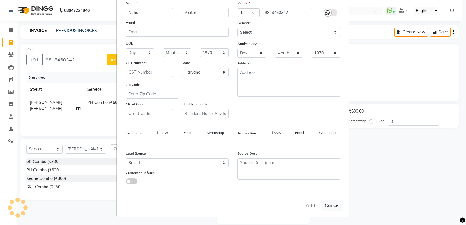
select select
select select "null"
select select
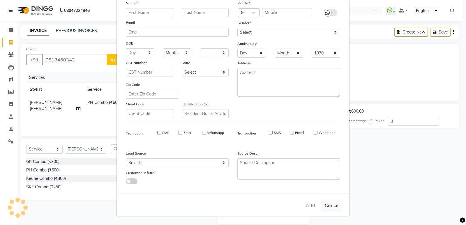
select select
checkbox input "false"
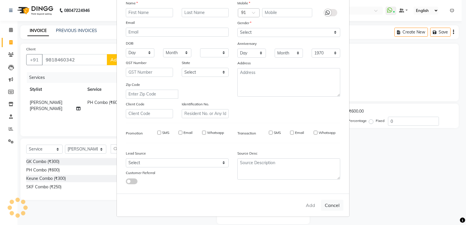
checkbox input "false"
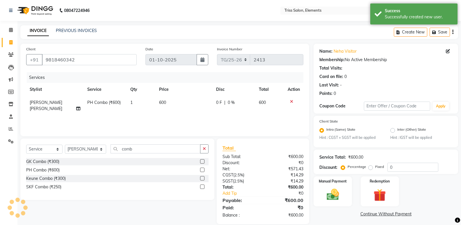
click at [405, 183] on div "Manual Payment Redemption" at bounding box center [385, 191] width 153 height 30
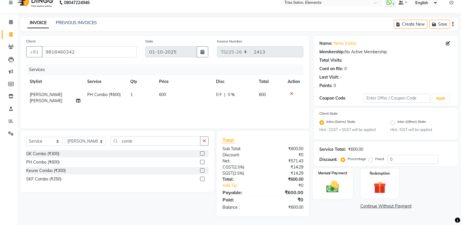
drag, startPoint x: 329, startPoint y: 175, endPoint x: 335, endPoint y: 182, distance: 9.7
click at [331, 178] on div "Manual Payment" at bounding box center [333, 183] width 40 height 31
click at [338, 186] on img at bounding box center [333, 187] width 20 height 14
click at [380, 208] on span "CASH" at bounding box center [378, 206] width 13 height 7
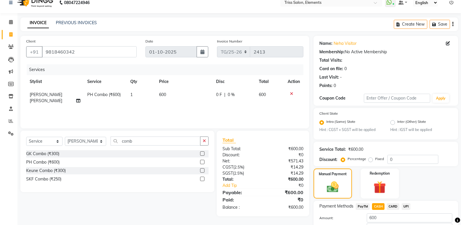
scroll to position [48, 0]
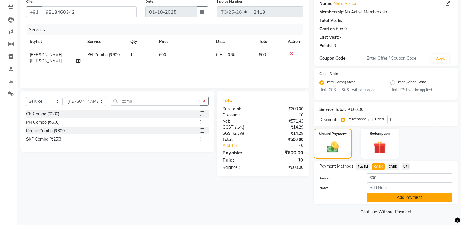
click at [408, 195] on button "Add Payment" at bounding box center [410, 197] width 86 height 9
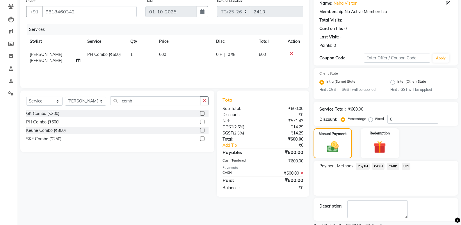
click at [461, 177] on html "08047224946 Select Location × Triss Salon, Elements WhatsApp Status ✕ Status: C…" at bounding box center [230, 64] width 461 height 225
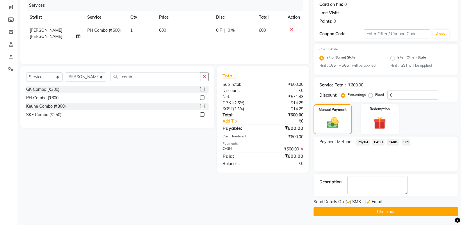
click at [388, 207] on div "Send Details On SMS Email Checkout" at bounding box center [386, 207] width 145 height 17
click at [387, 208] on button "Checkout" at bounding box center [386, 211] width 145 height 9
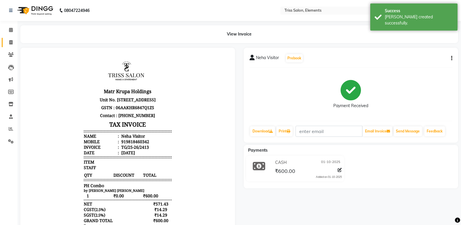
click at [12, 47] on link "Invoice" at bounding box center [9, 43] width 14 height 10
select select "service"
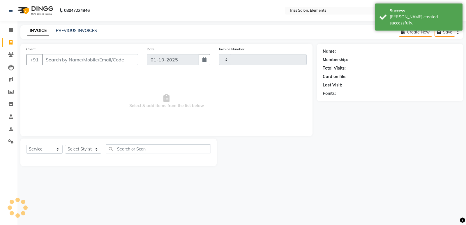
type input "2414"
select select "4303"
click at [48, 13] on img at bounding box center [35, 10] width 40 height 16
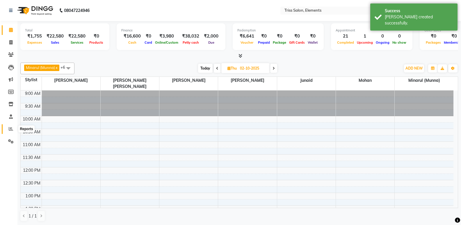
click at [10, 129] on icon at bounding box center [11, 129] width 4 height 4
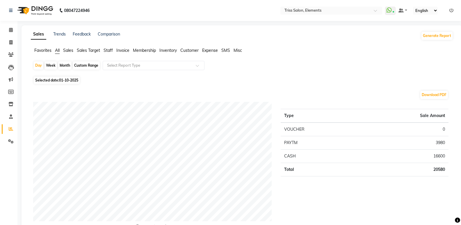
click at [111, 50] on span "Staff" at bounding box center [108, 50] width 9 height 5
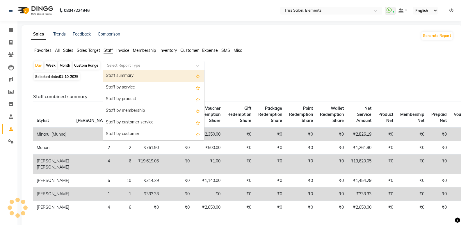
click at [116, 64] on input "text" at bounding box center [148, 66] width 84 height 6
click at [116, 75] on div "Staff summary" at bounding box center [153, 76] width 101 height 12
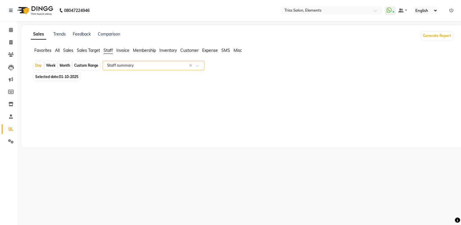
select select "full_report"
select select "csv"
click at [13, 116] on icon at bounding box center [11, 116] width 4 height 4
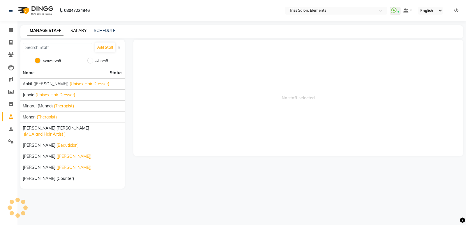
drag, startPoint x: 77, startPoint y: 29, endPoint x: 82, endPoint y: 38, distance: 10.6
click at [77, 30] on link "SALARY" at bounding box center [78, 30] width 16 height 5
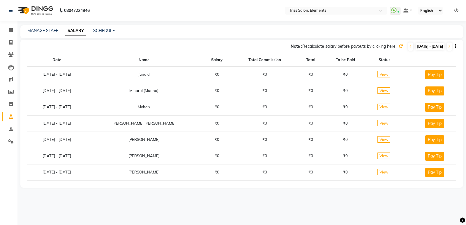
click at [388, 47] on div "Note : Recalculate salary before payouts by clicking here. [DATE] - [DATE]" at bounding box center [238, 46] width 436 height 9
click at [399, 46] on icon at bounding box center [401, 46] width 4 height 4
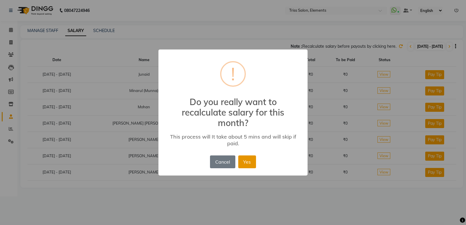
click at [245, 162] on button "Yes" at bounding box center [247, 161] width 18 height 13
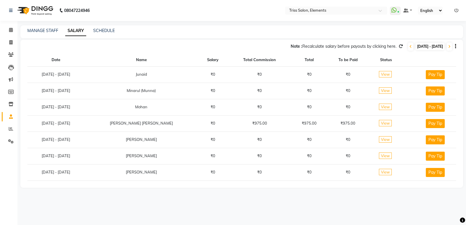
click at [45, 11] on img at bounding box center [35, 10] width 40 height 16
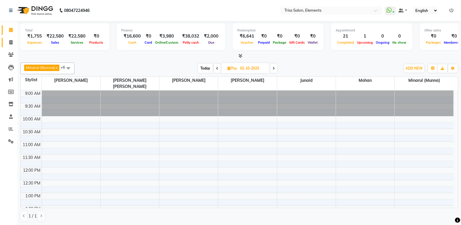
click at [5, 39] on link "Invoice" at bounding box center [9, 43] width 14 height 10
select select "service"
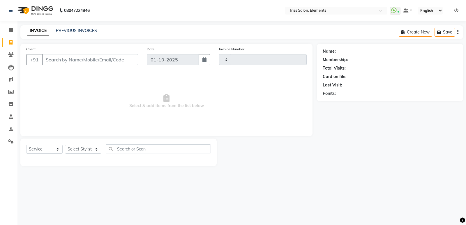
type input "2414"
select select "4303"
click at [35, 15] on img at bounding box center [35, 10] width 40 height 16
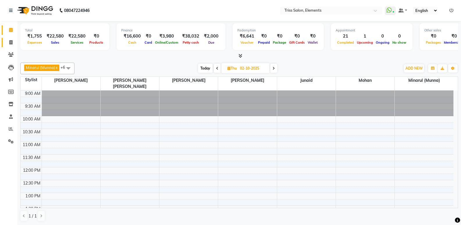
click at [14, 46] on link "Invoice" at bounding box center [9, 43] width 14 height 10
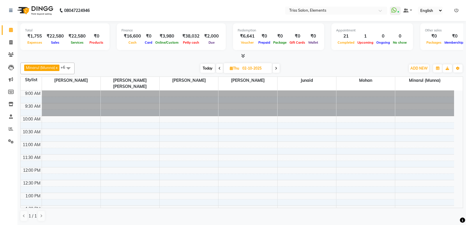
select select "service"
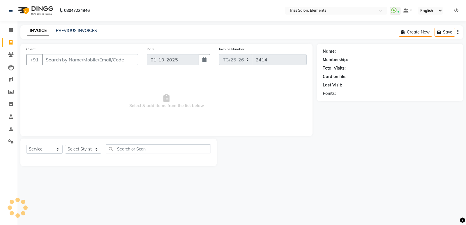
click at [36, 10] on img at bounding box center [35, 10] width 40 height 16
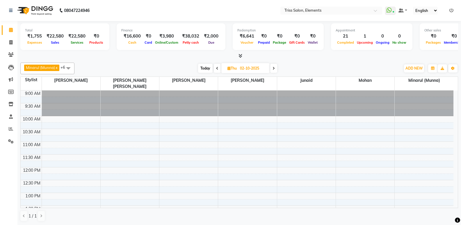
scroll to position [0, 0]
click at [8, 130] on span at bounding box center [11, 128] width 10 height 7
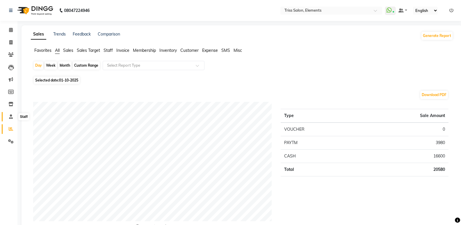
click at [7, 114] on span at bounding box center [11, 117] width 10 height 7
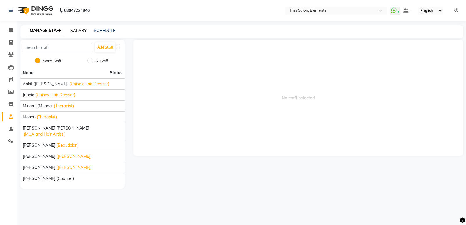
click at [83, 31] on link "SALARY" at bounding box center [78, 30] width 16 height 5
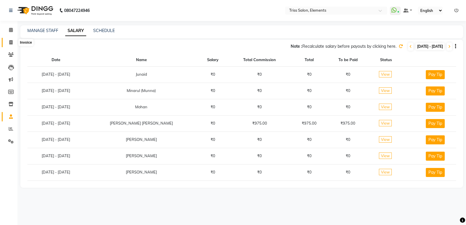
click at [7, 41] on span at bounding box center [11, 42] width 10 height 7
select select "service"
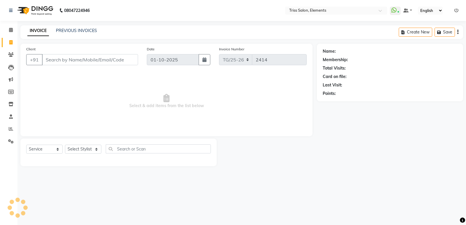
click at [32, 12] on img at bounding box center [35, 10] width 40 height 16
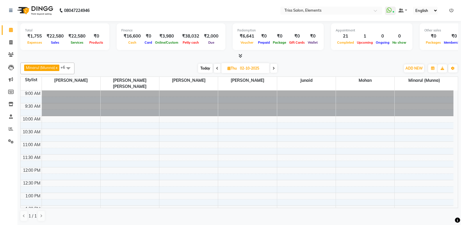
scroll to position [198, 0]
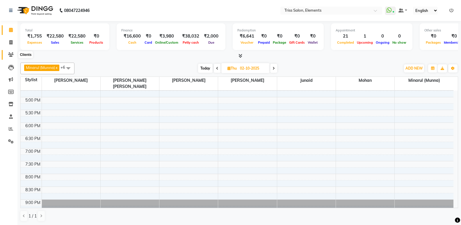
click at [10, 54] on icon at bounding box center [11, 54] width 6 height 4
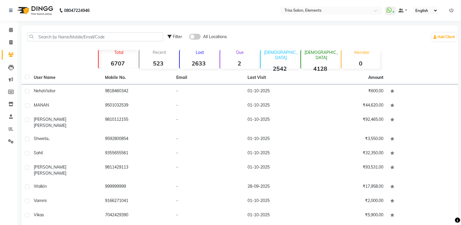
drag, startPoint x: 148, startPoint y: 23, endPoint x: 143, endPoint y: 42, distance: 19.4
click at [148, 24] on div "08047224946 Select Location × Triss Salon, Elements WhatsApp Status ✕ Status: C…" at bounding box center [230, 131] width 461 height 262
click at [142, 38] on input "text" at bounding box center [95, 36] width 136 height 9
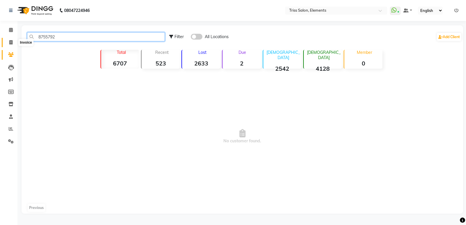
type input "8755792"
click at [13, 41] on icon at bounding box center [10, 42] width 3 height 4
select select "service"
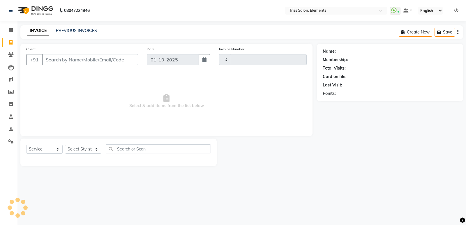
type input "2414"
select select "4303"
click at [40, 8] on img at bounding box center [35, 10] width 40 height 16
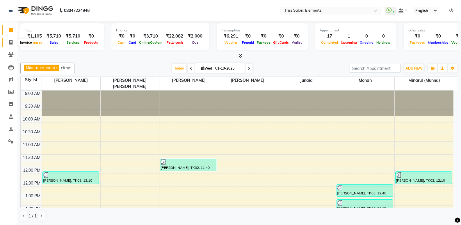
click at [13, 42] on span at bounding box center [11, 42] width 10 height 7
select select "service"
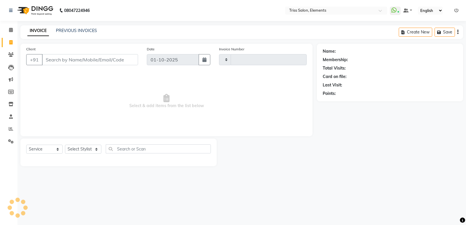
type input "2412"
select select "4303"
click at [73, 148] on select "Select Stylist" at bounding box center [83, 149] width 36 height 9
click at [45, 15] on img at bounding box center [35, 10] width 40 height 16
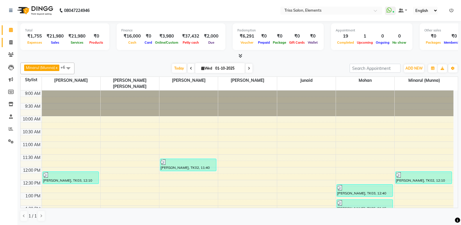
drag, startPoint x: 8, startPoint y: 38, endPoint x: 8, endPoint y: 42, distance: 4.7
click at [8, 38] on link "Invoice" at bounding box center [9, 43] width 14 height 10
select select "service"
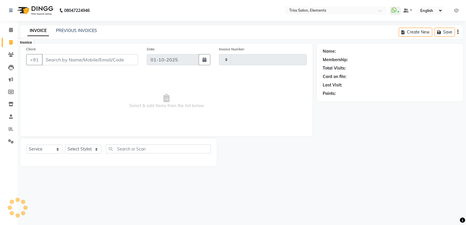
type input "2412"
select select "4303"
click at [39, 12] on img at bounding box center [35, 10] width 40 height 16
